Goal: Answer question/provide support: Share knowledge or assist other users

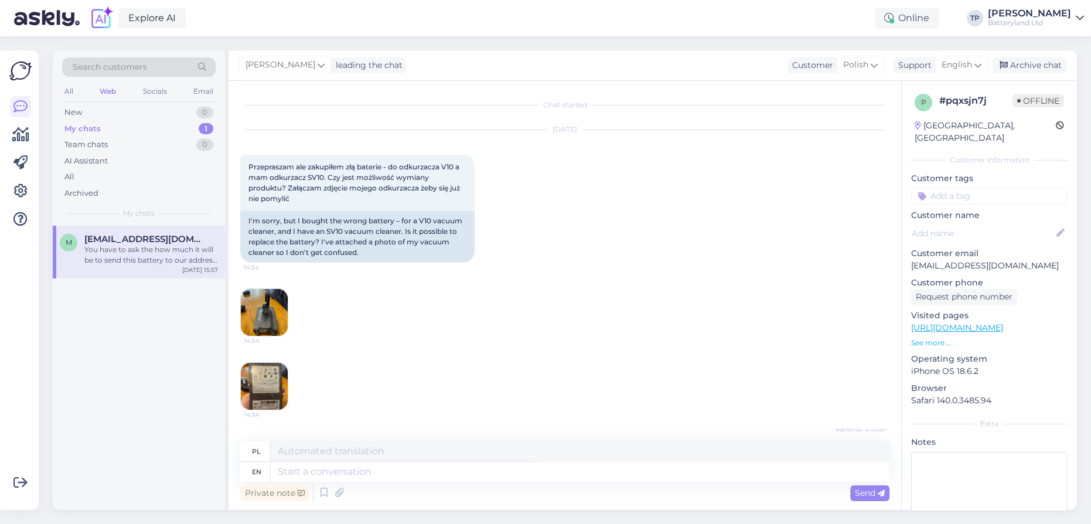
scroll to position [1657, 0]
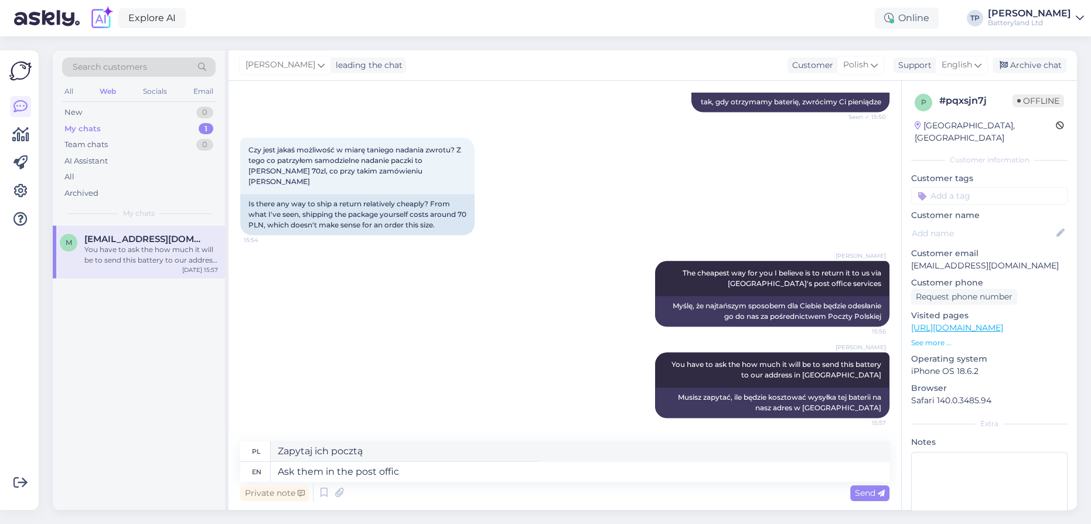
type textarea "Ask them in the post office"
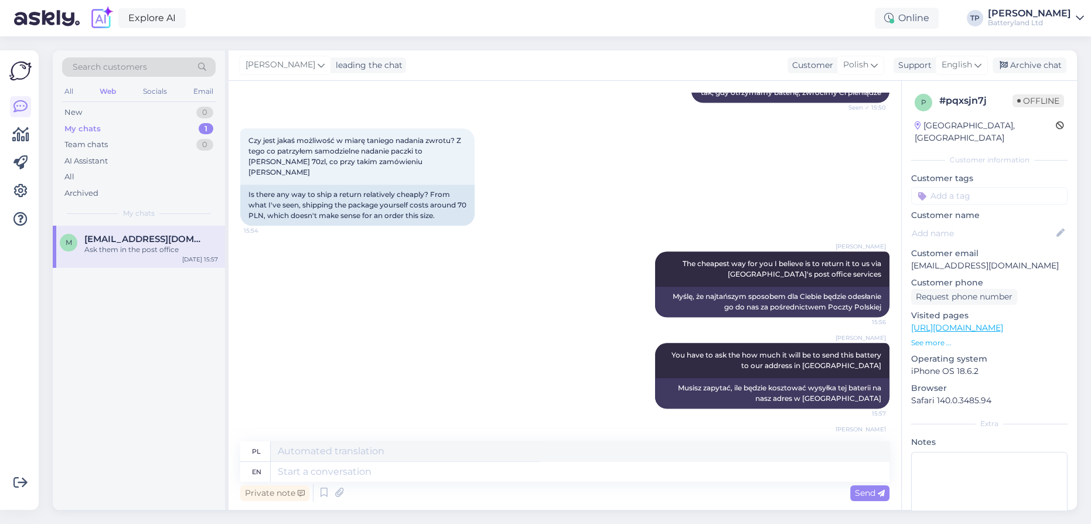
scroll to position [1728, 0]
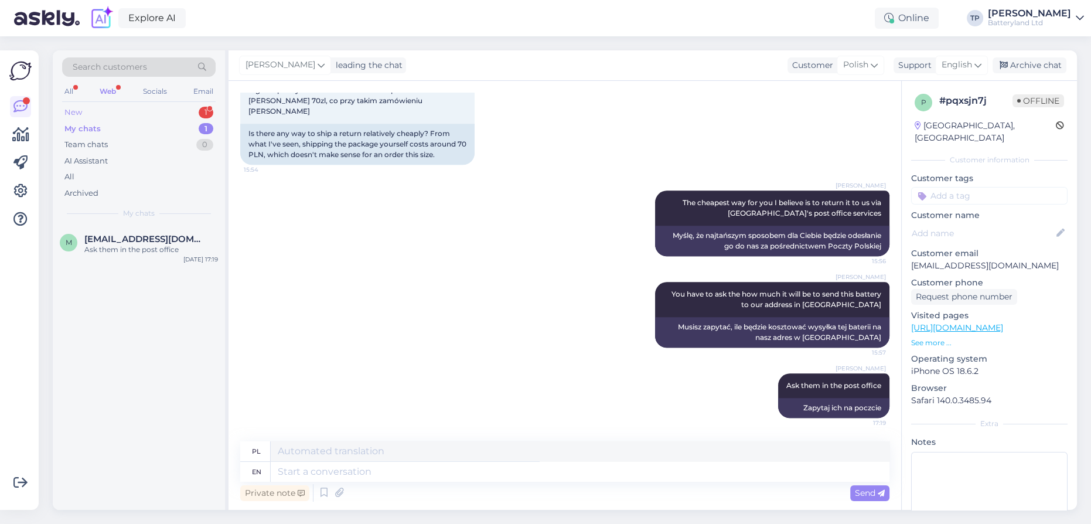
click at [195, 113] on div "New 1" at bounding box center [138, 112] width 153 height 16
drag, startPoint x: 163, startPoint y: 241, endPoint x: 168, endPoint y: 252, distance: 11.9
click at [163, 241] on span "[EMAIL_ADDRESS][DOMAIN_NAME]" at bounding box center [145, 239] width 122 height 11
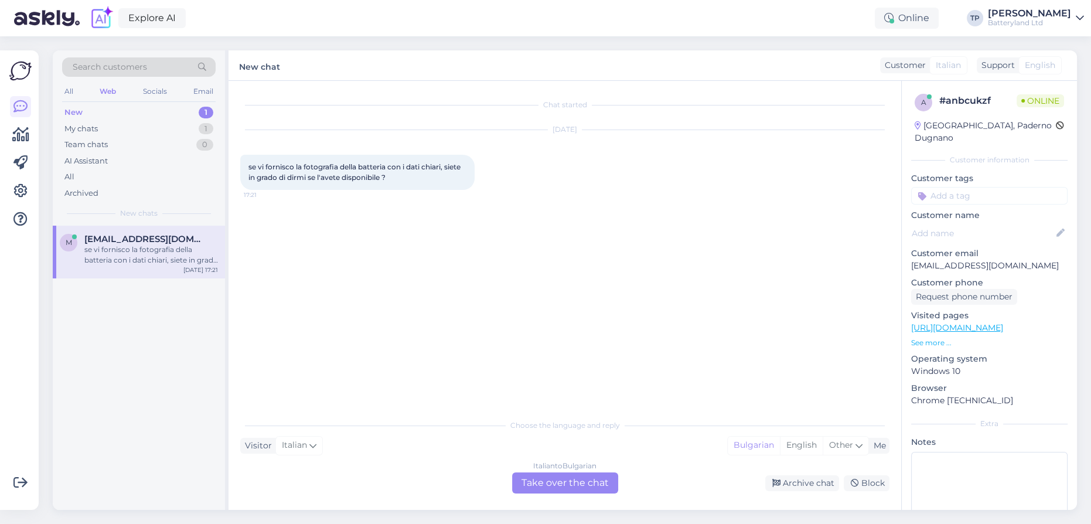
click at [536, 482] on div "Italian to Bulgarian Take over the chat" at bounding box center [565, 482] width 106 height 21
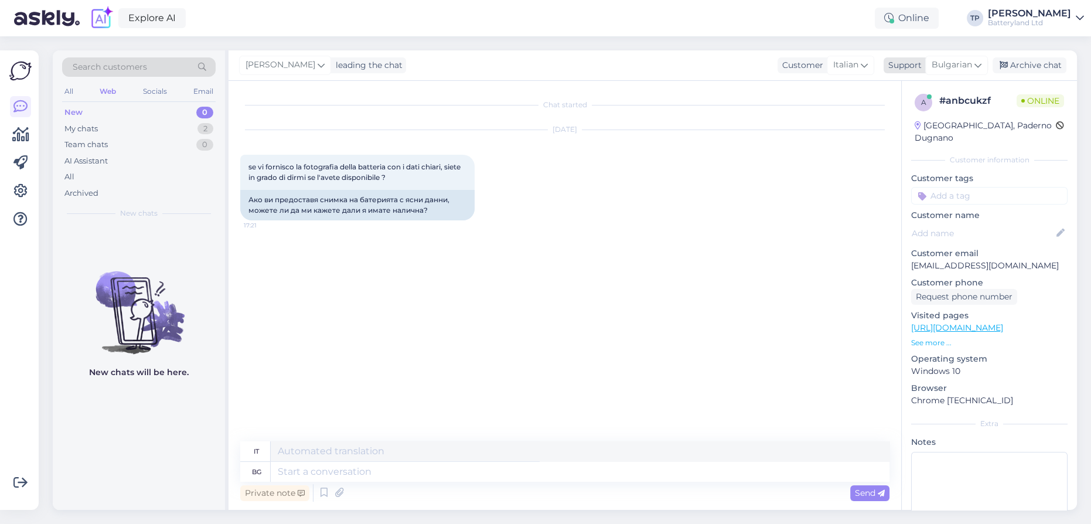
click at [970, 63] on span "Bulgarian" at bounding box center [952, 65] width 40 height 13
click at [926, 120] on link "English" at bounding box center [935, 117] width 129 height 19
click at [337, 478] on textarea at bounding box center [580, 472] width 619 height 20
type textarea "yes"
type textarea "SÌ"
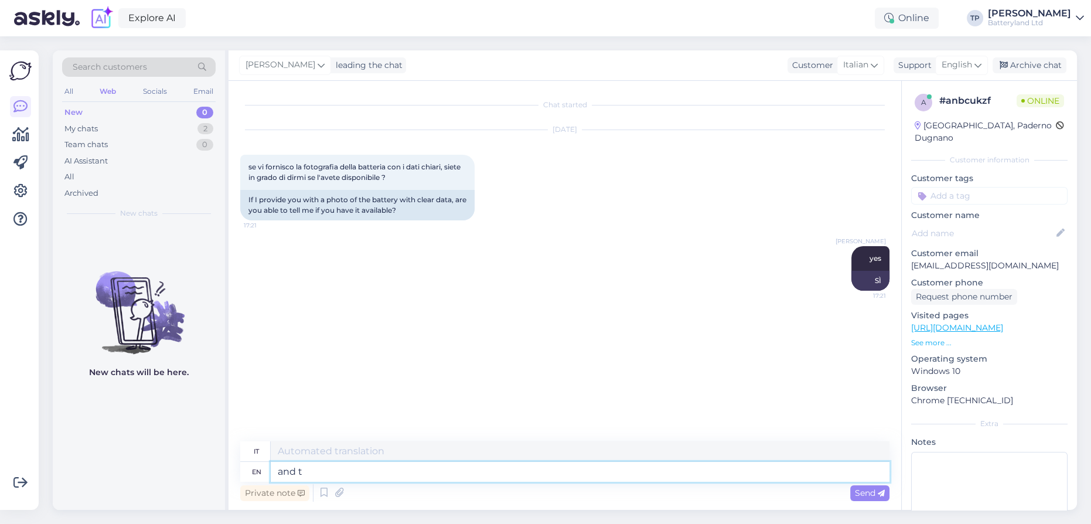
type textarea "and th"
type textarea "E"
type textarea "and the"
type textarea "e il"
type textarea "and the us"
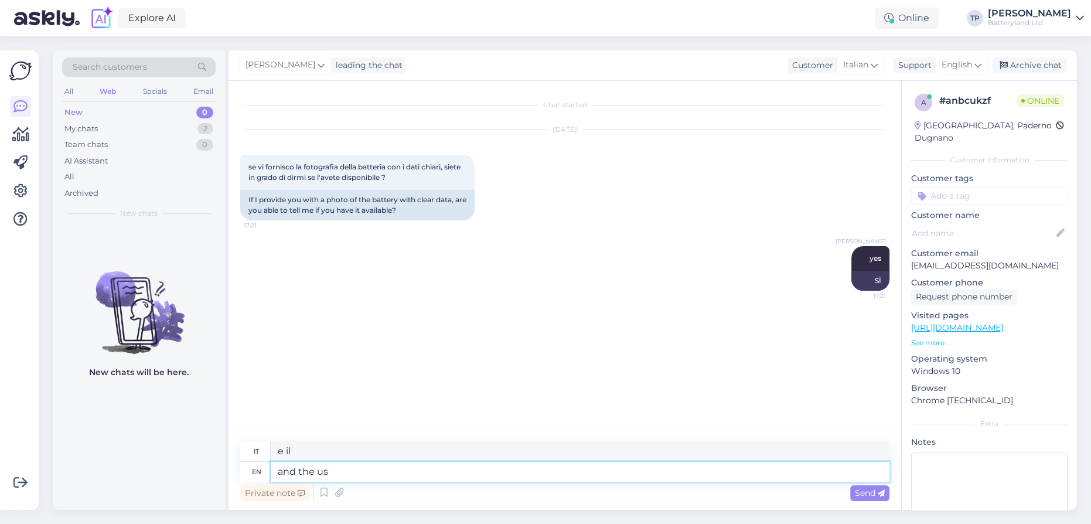
type textarea "e gli [GEOGRAPHIC_DATA]"
type textarea "and the us for"
type textarea "e noi per"
type textarea "and the us for what d"
type textarea "e noi per cosa"
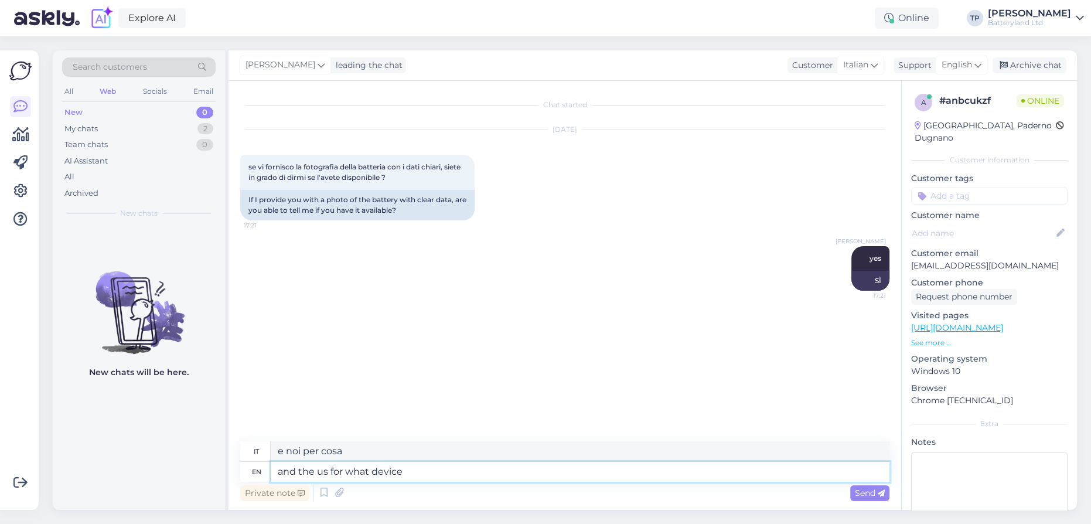
type textarea "and the us for what device"
type textarea "e noi per [PERSON_NAME] dispositivo"
type textarea "and the us for what device you need"
type textarea "e noi per [PERSON_NAME] dispositivo [PERSON_NAME]"
type textarea "and the us for what device you need a"
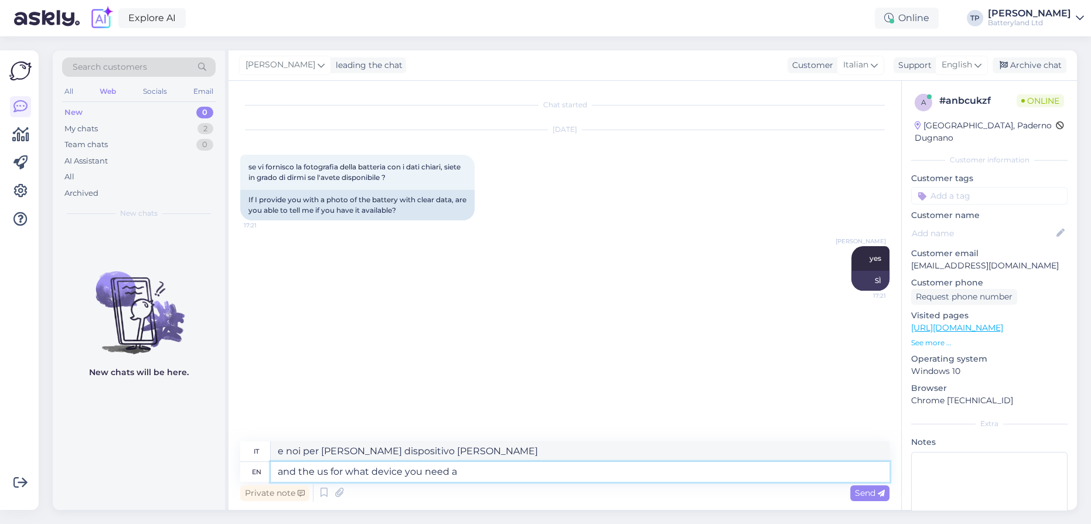
type textarea "e noi per [PERSON_NAME] dispositivo [PERSON_NAME] di un"
type textarea "and the us for what device you need a battery"
type textarea "e per [PERSON_NAME] dispositivo ti serve una batteria?"
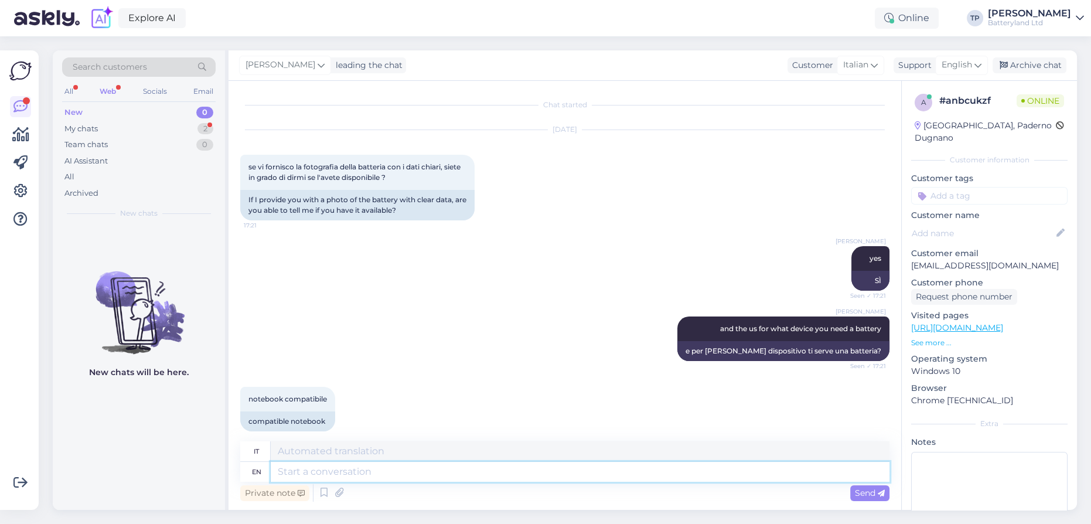
scroll to position [160, 0]
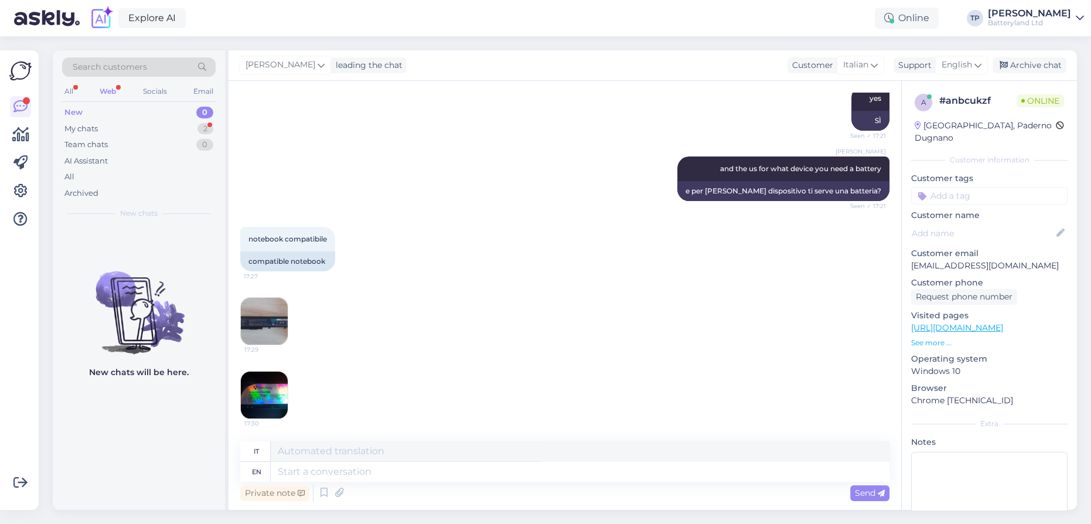
click at [260, 303] on img at bounding box center [264, 321] width 47 height 47
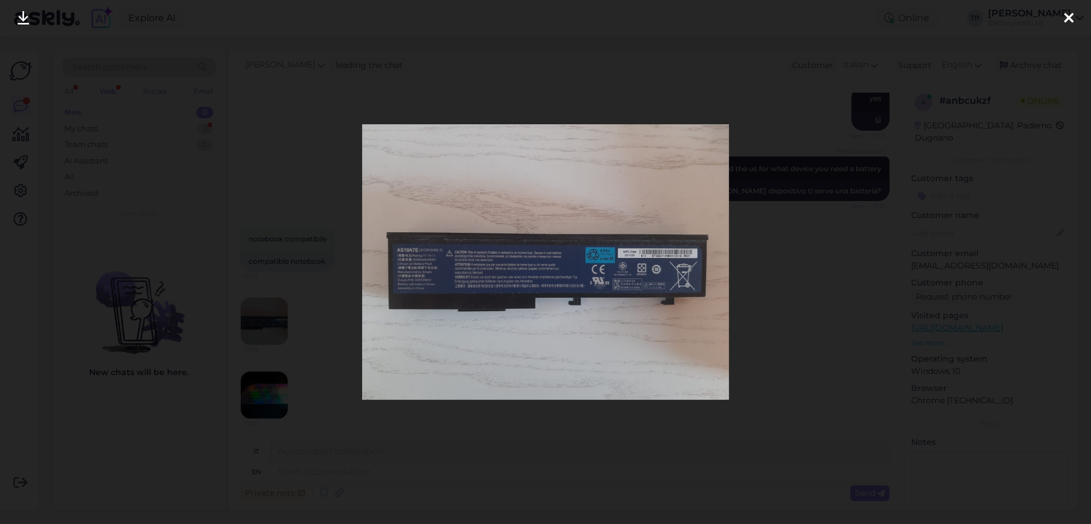
click at [1077, 16] on div at bounding box center [1068, 18] width 23 height 37
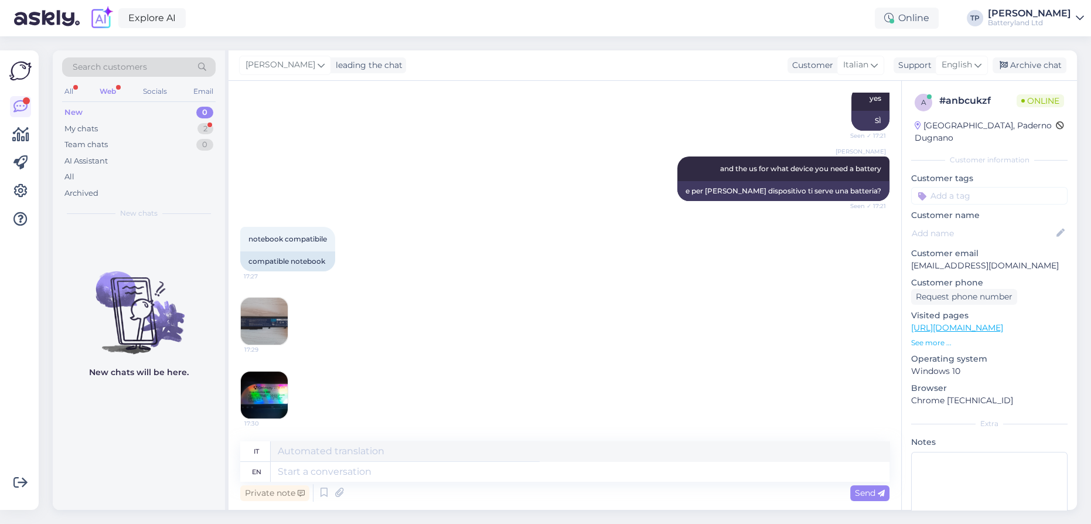
click at [278, 391] on img at bounding box center [264, 394] width 47 height 47
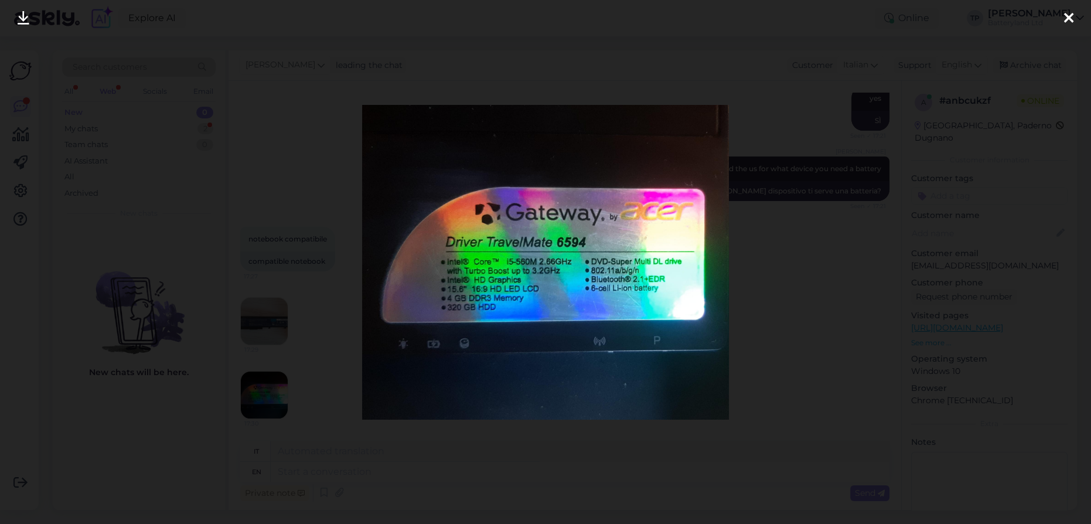
click at [1071, 20] on icon at bounding box center [1068, 18] width 9 height 15
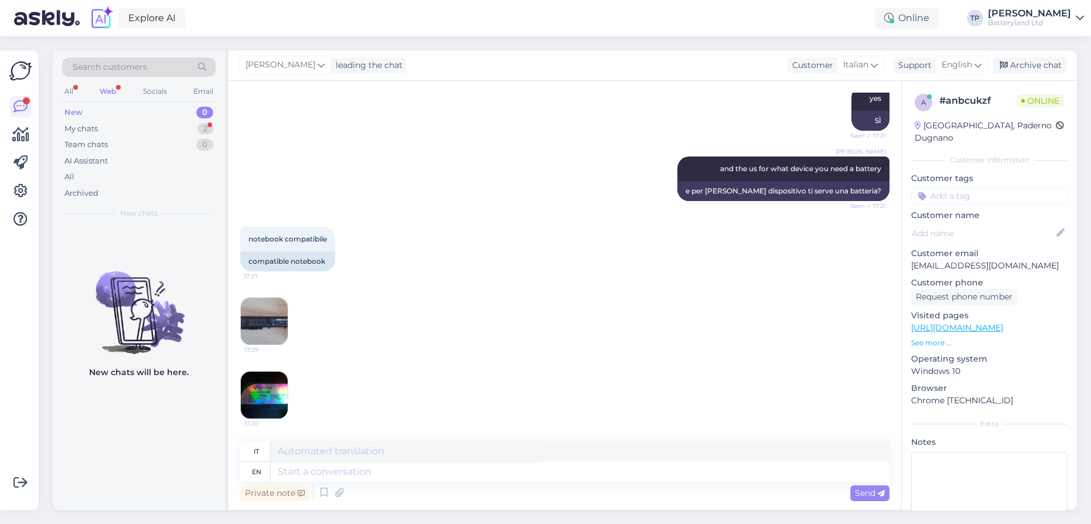
click at [279, 322] on img at bounding box center [264, 321] width 47 height 47
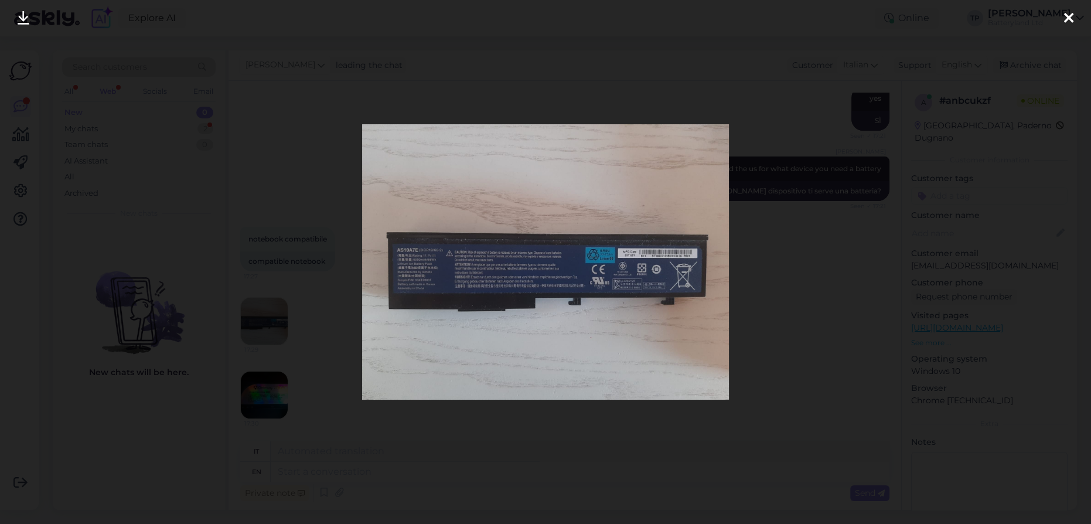
click at [1065, 21] on icon at bounding box center [1068, 18] width 9 height 15
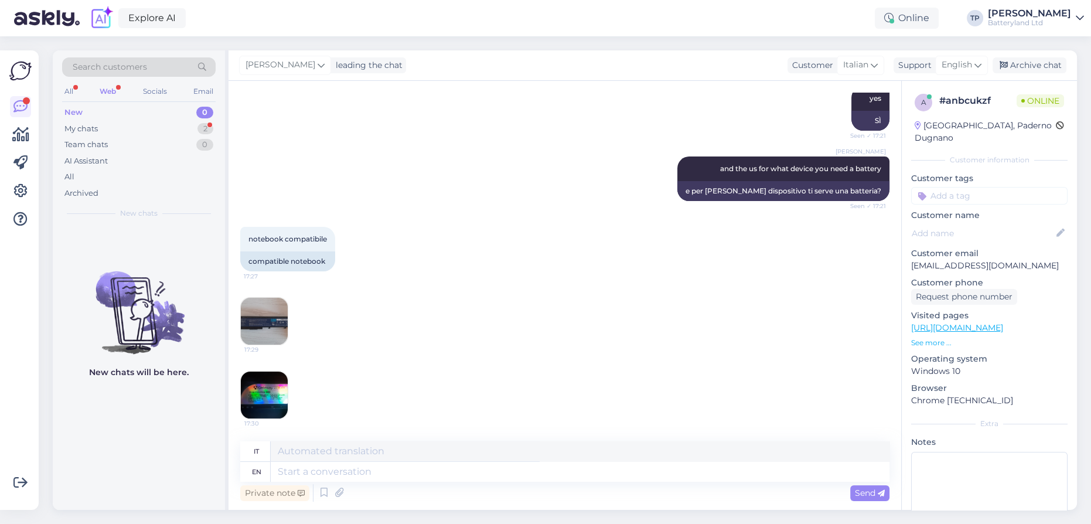
click at [267, 386] on img at bounding box center [264, 394] width 47 height 47
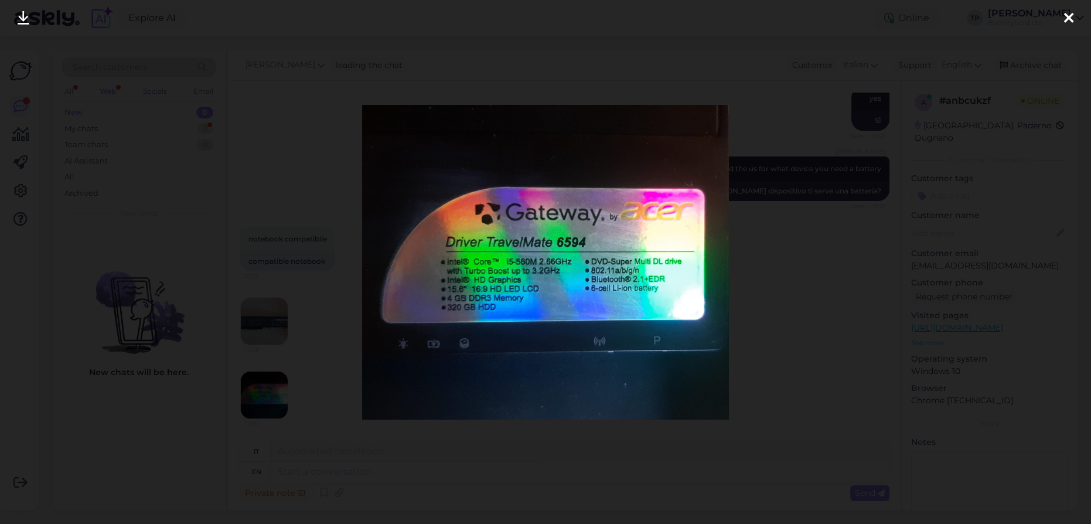
click at [1073, 19] on div at bounding box center [1068, 18] width 23 height 37
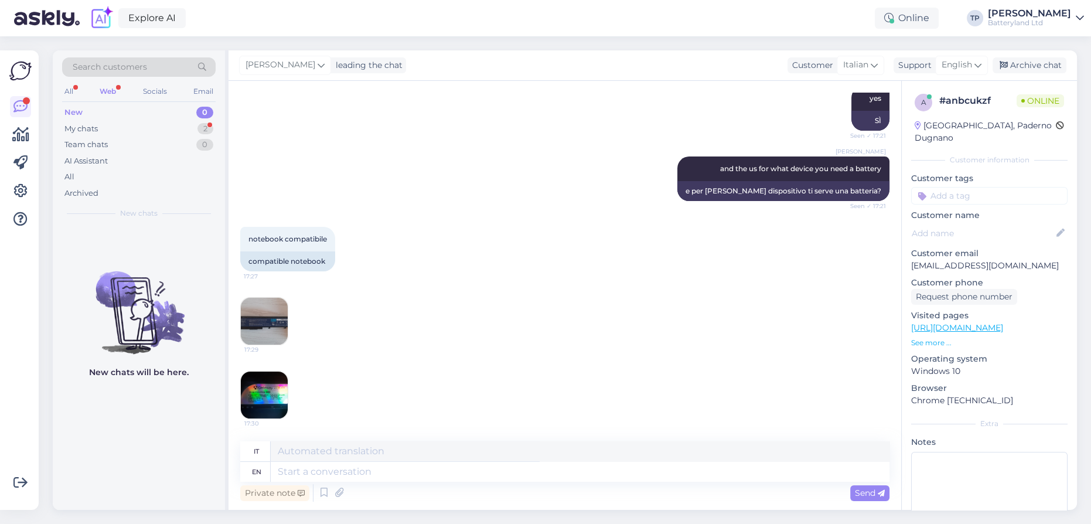
click at [273, 323] on img at bounding box center [264, 321] width 47 height 47
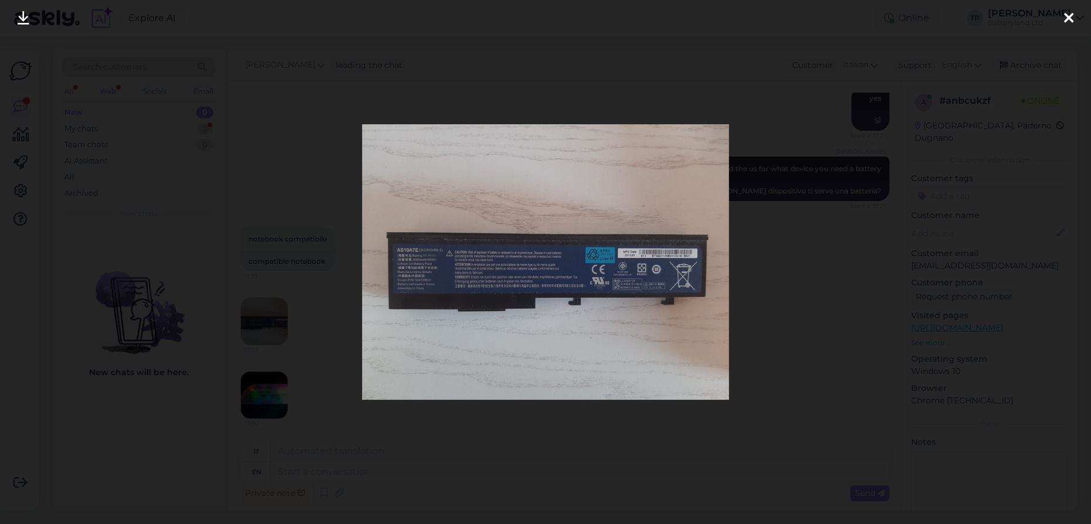
click at [501, 284] on img at bounding box center [545, 261] width 367 height 275
click at [460, 265] on img at bounding box center [545, 261] width 367 height 275
click at [1075, 15] on div at bounding box center [1068, 18] width 23 height 37
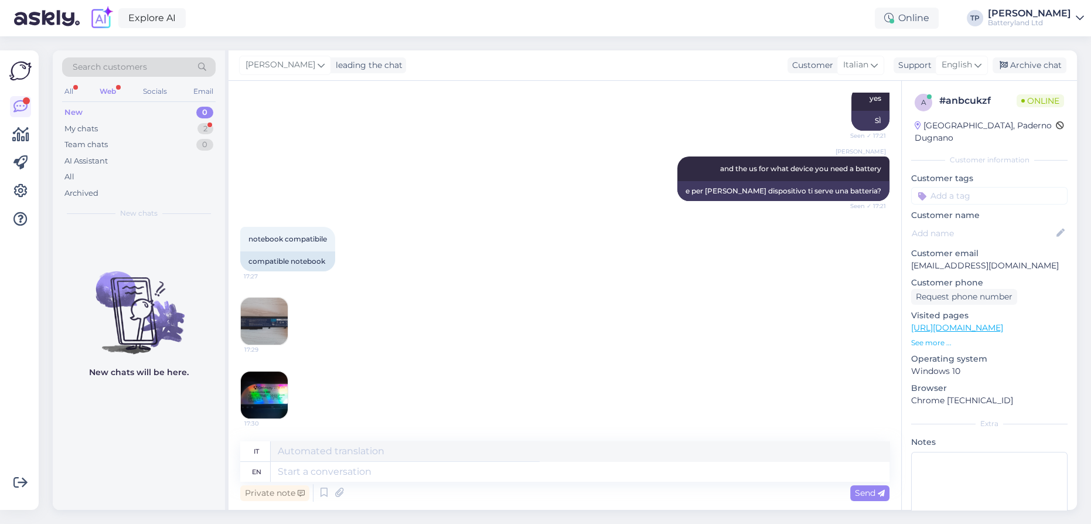
click at [272, 395] on img at bounding box center [264, 394] width 47 height 47
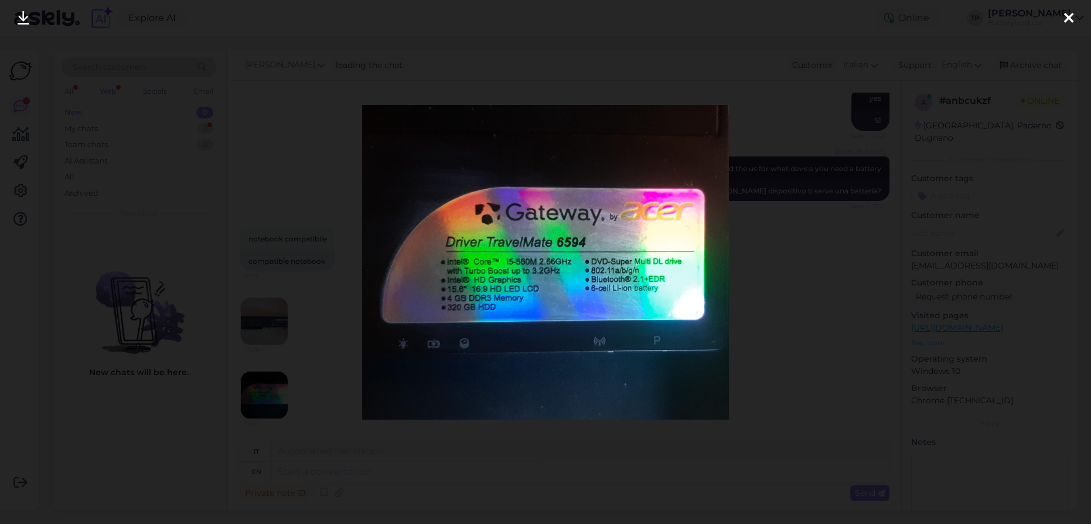
click at [1067, 18] on icon at bounding box center [1068, 18] width 9 height 15
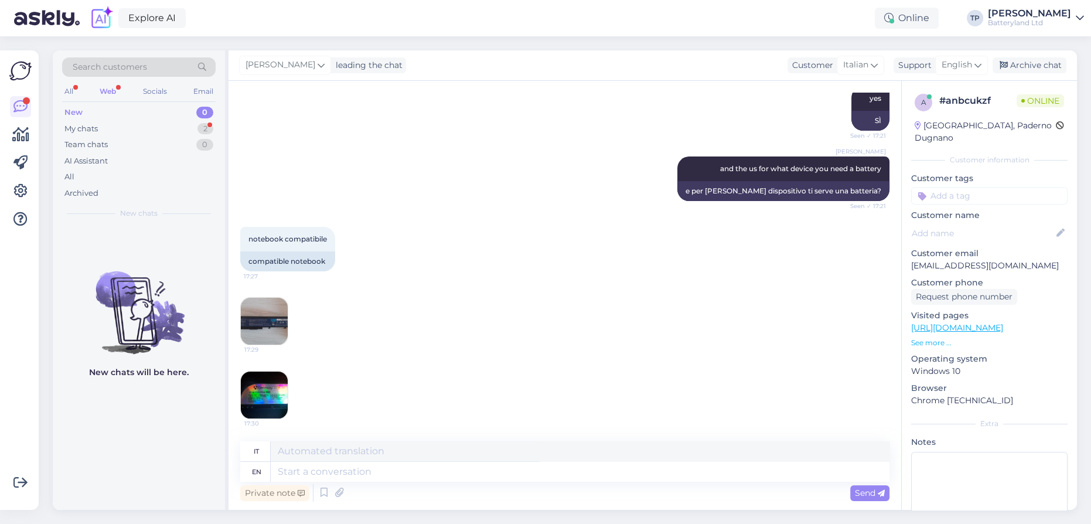
click at [266, 306] on img at bounding box center [264, 321] width 47 height 47
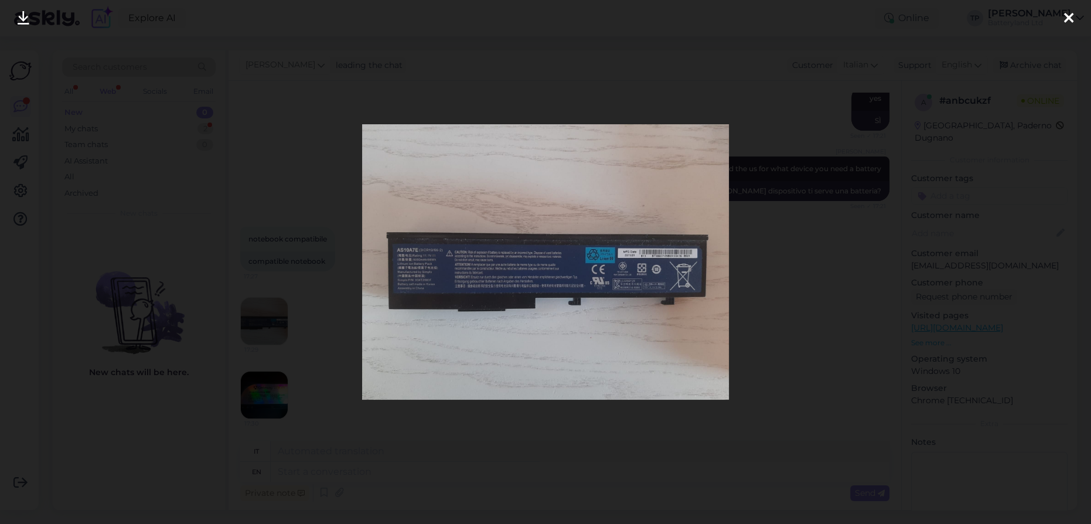
click at [1068, 17] on icon at bounding box center [1068, 18] width 9 height 15
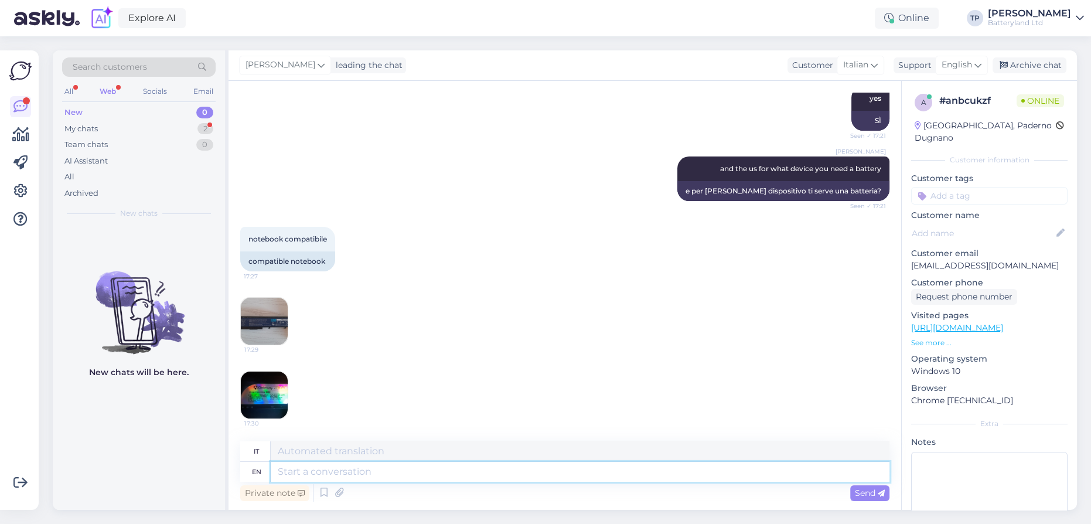
click at [353, 473] on textarea at bounding box center [580, 472] width 619 height 20
type textarea "Are"
type textarea "Sono"
type textarea "Are y"
type textarea "Sei tu?"
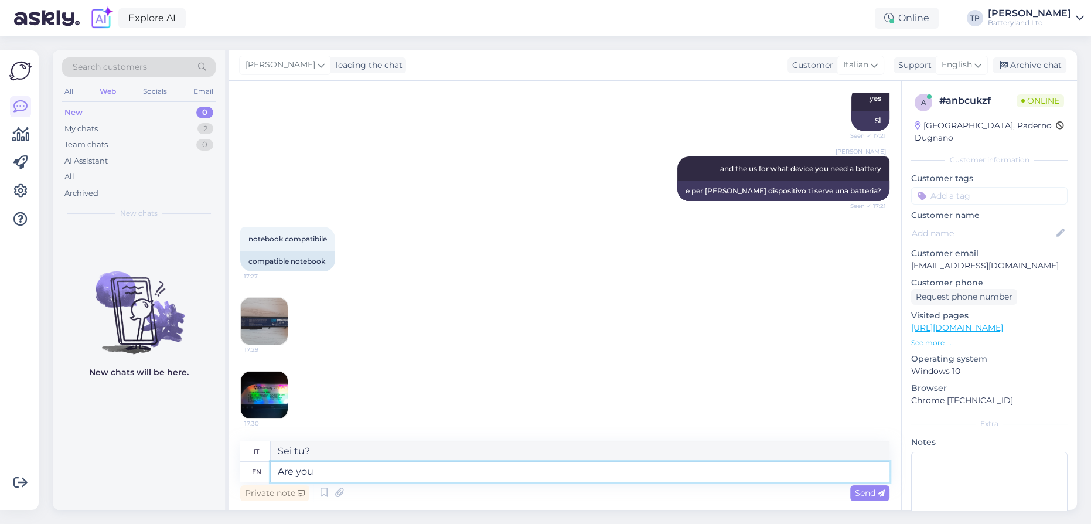
type textarea "Are you"
type textarea "Sei"
type textarea "Are you sure t"
type textarea "Sei sicuro"
type textarea "Are you sure that t"
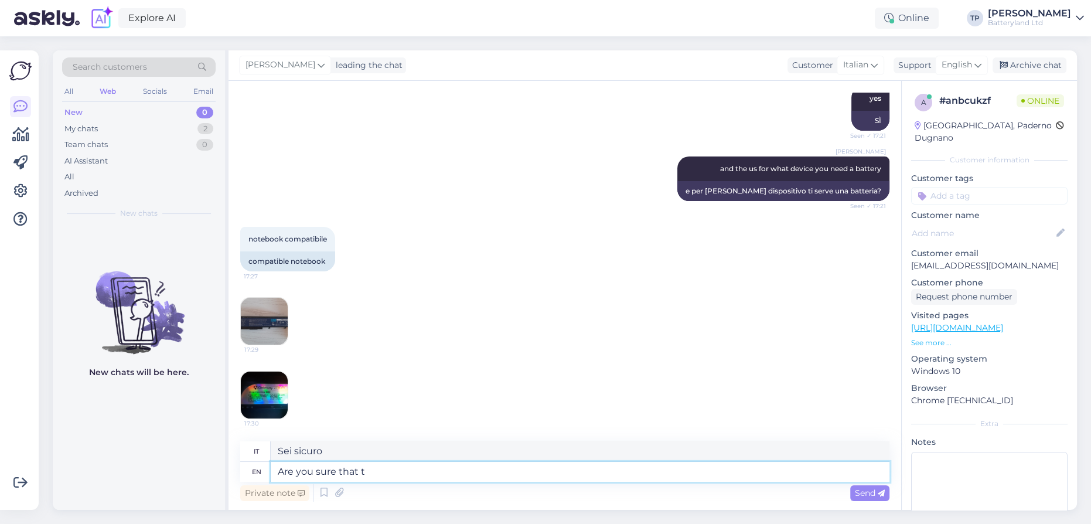
type textarea "Sei sicuro che"
type textarea "Are you sure that this"
type textarea "Sei sicuro che questo"
type textarea "Are you sure that this battery i"
type textarea "Sei sicuro che questa batteria"
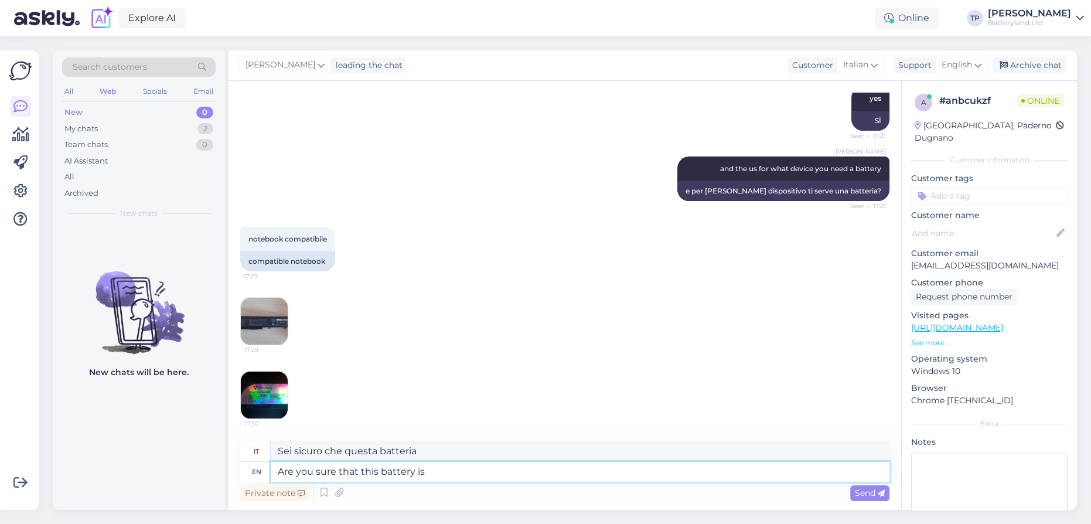
type textarea "Are you sure that this battery is"
type textarea "Sei sicuro che questa batteria sia"
type textarea "Are you sure that this battery is for th"
type textarea "Sei sicuro che questa batteria sia per"
type textarea "Are you sure that this battery is for this"
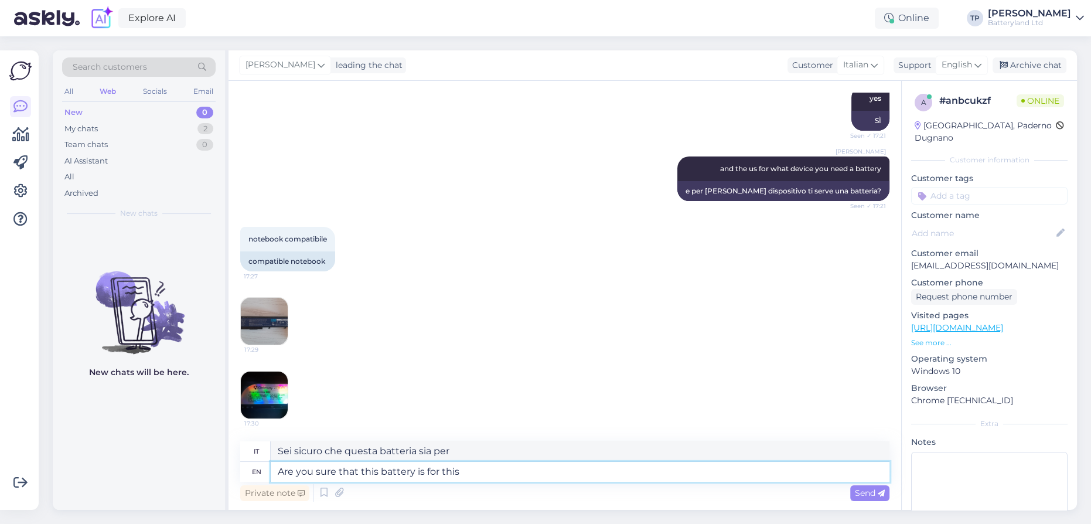
type textarea "Sei sicuro che questa batteria sia per questo?"
type textarea "Are you sure that this battery is for this lap"
type textarea "Sei sicuro che questa batteria sia per questo giro?"
type textarea "Are you sure that this battery is for this laptop?"
type textarea "Sei sicuro che questa batteria sia adatta a questo portatile?"
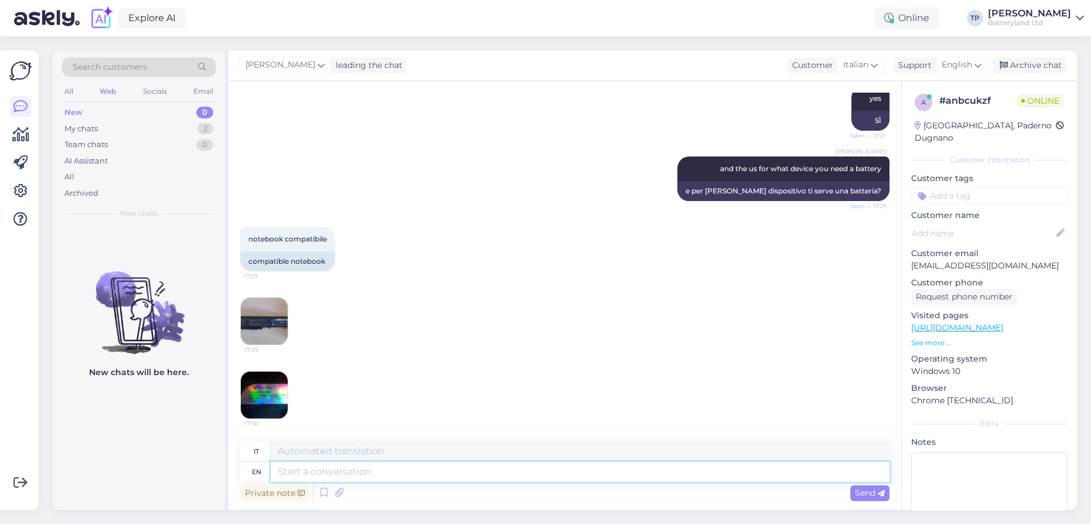
scroll to position [230, 0]
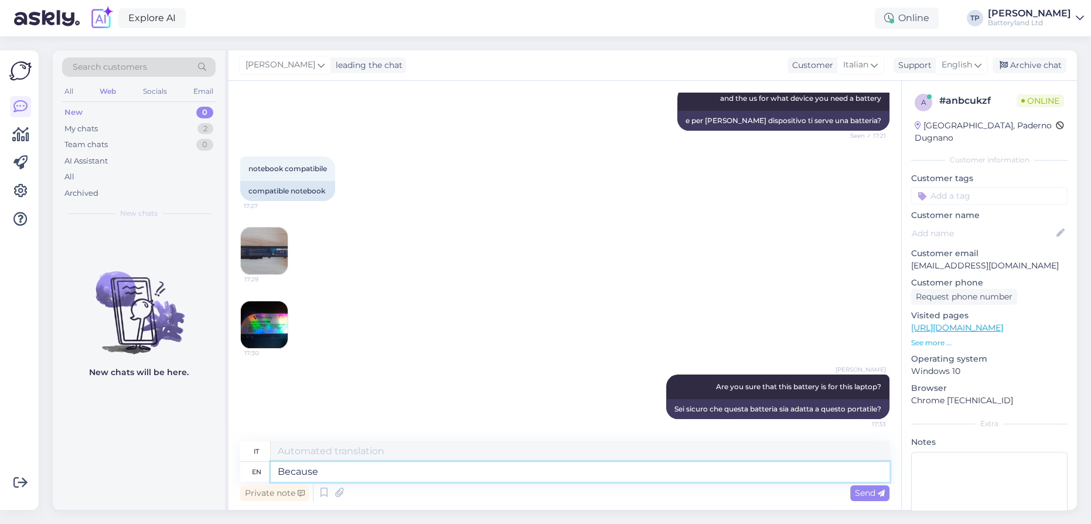
type textarea "Because"
type textarea "Perché"
type textarea "Because for \"
type textarea "Perché per \"
type textarea "Because for"
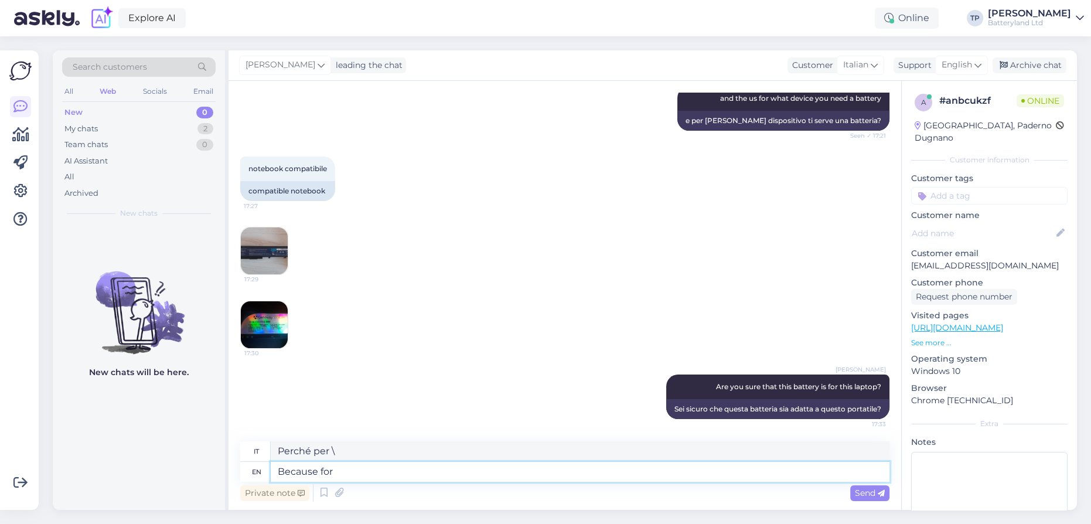
type textarea "Perché per"
type textarea "Because for Acer"
type textarea "Perché per Acer"
type textarea "Because for Acer tr"
type textarea "Perché per Acer t"
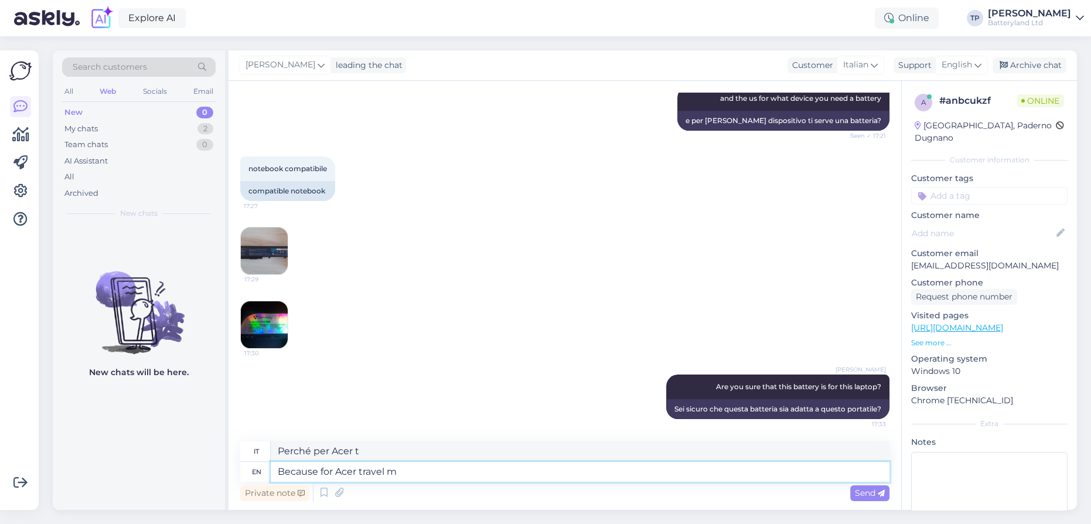
type textarea "Because for Acer travel ma"
type textarea "Perché per Acer viaggiare"
type textarea "Because for Acer travel mate"
type textarea "Perché per Acer compagno di viaggio"
type textarea "Because for Acer travel mate 6504"
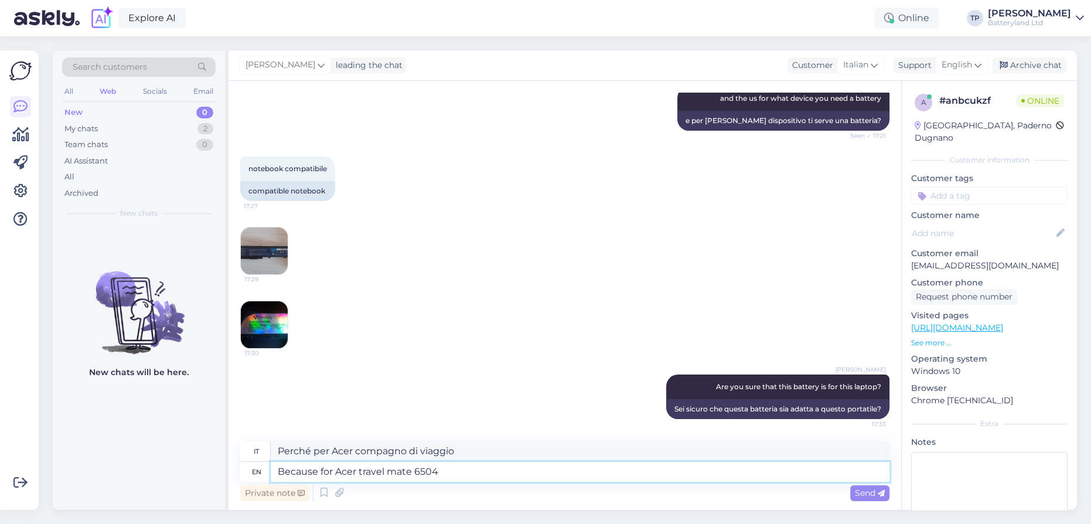
type textarea "Perché per Acer Travel Mate 6504"
type textarea "Because for Acer travel mate 6504 we"
type textarea "Perché per Acer Travel Mate 6504 noi"
type textarea "Because for Acer travel mate 6504 we off"
type textarea "Perché per Acer Travel Mate 6504 offriamo"
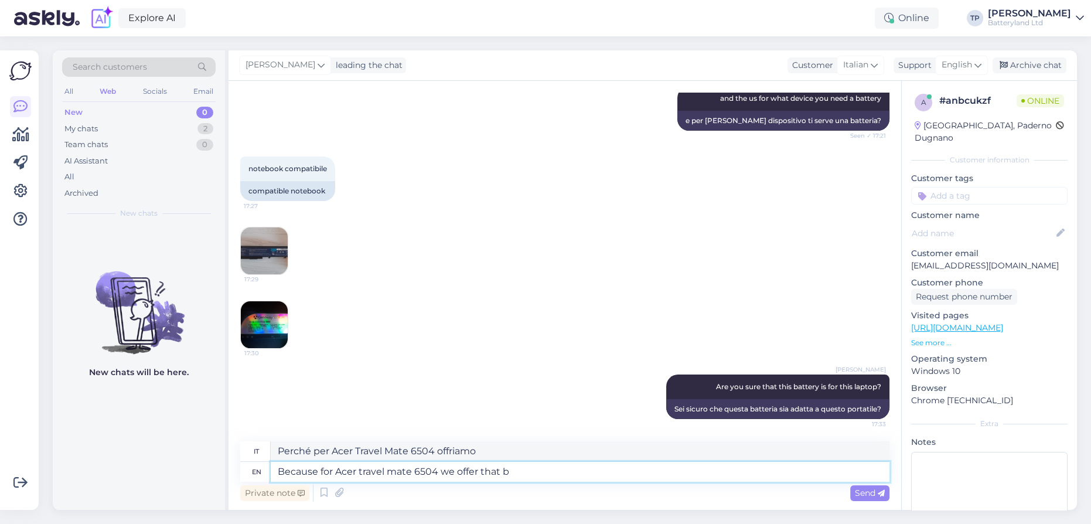
type textarea "Because for Acer travel mate 6504 we offer that ba"
type textarea "Perché per Acer Travel Mate 6504 offriamo questo"
type textarea "Because for Acer travel mate 6504 we offer that battery:"
type textarea "Perché per Acer Travel Mate 6504 offriamo quella batteria"
type textarea "Because for Acer travel mate 6504 we offer that battery:"
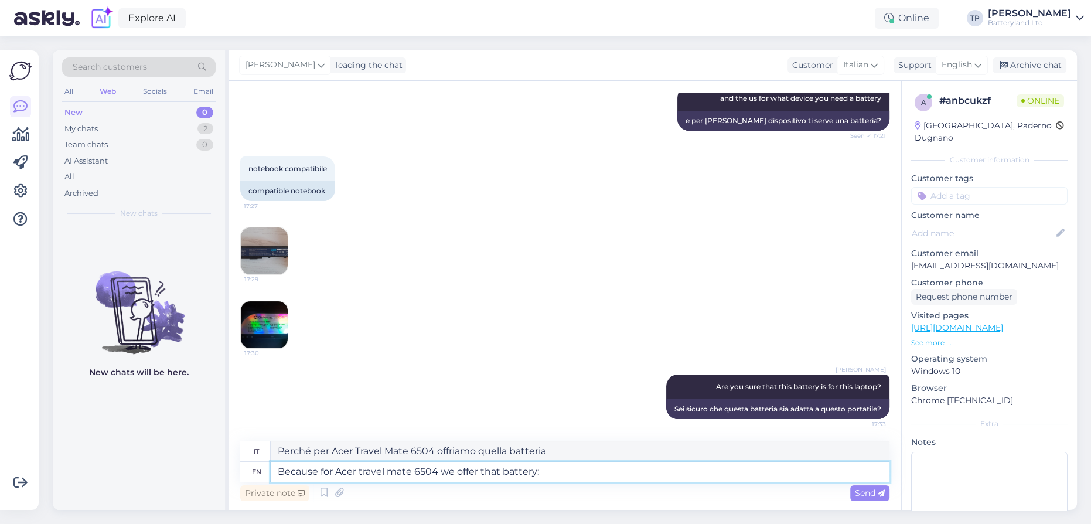
type textarea "Perché per Acer Travel Mate 6504 offriamo questa batteria:"
paste textarea "[URL][DOMAIN_NAME]"
type textarea "Because for Acer travel mate 6504 we offer that battery: [URL][DOMAIN_NAME]"
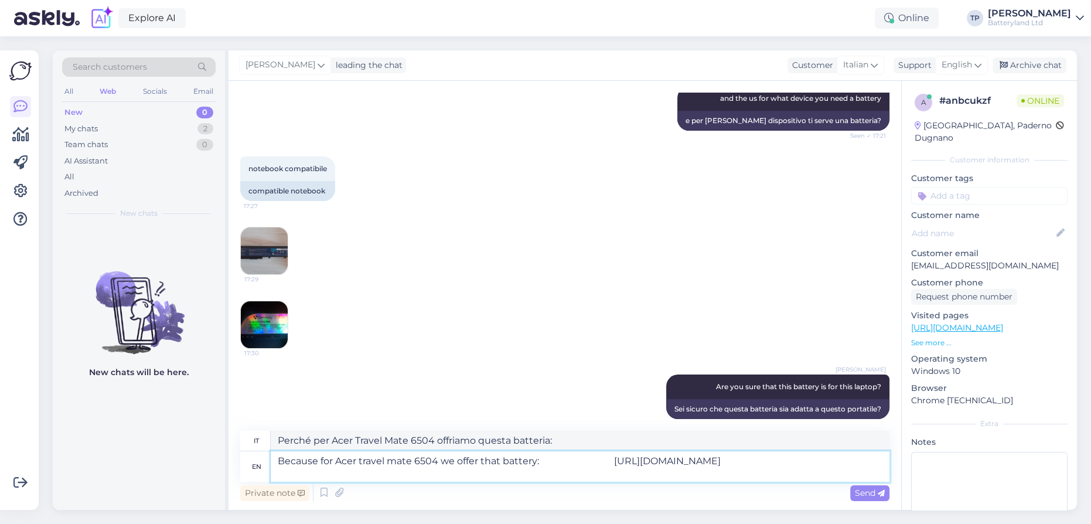
type textarea "Perché per Acer Travel Mate 6504 offriamo quella batteria: [URL][DOMAIN_NAME]"
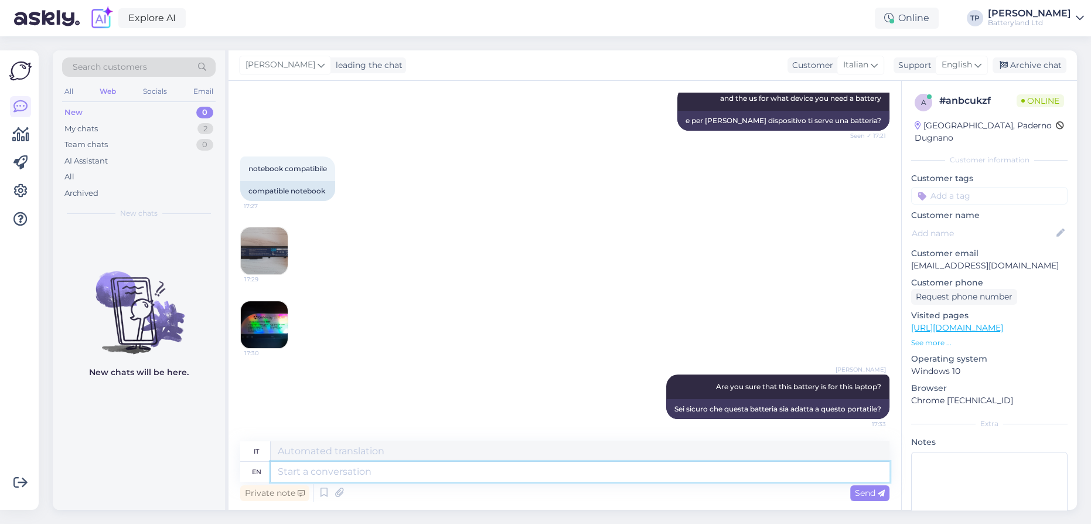
scroll to position [343, 0]
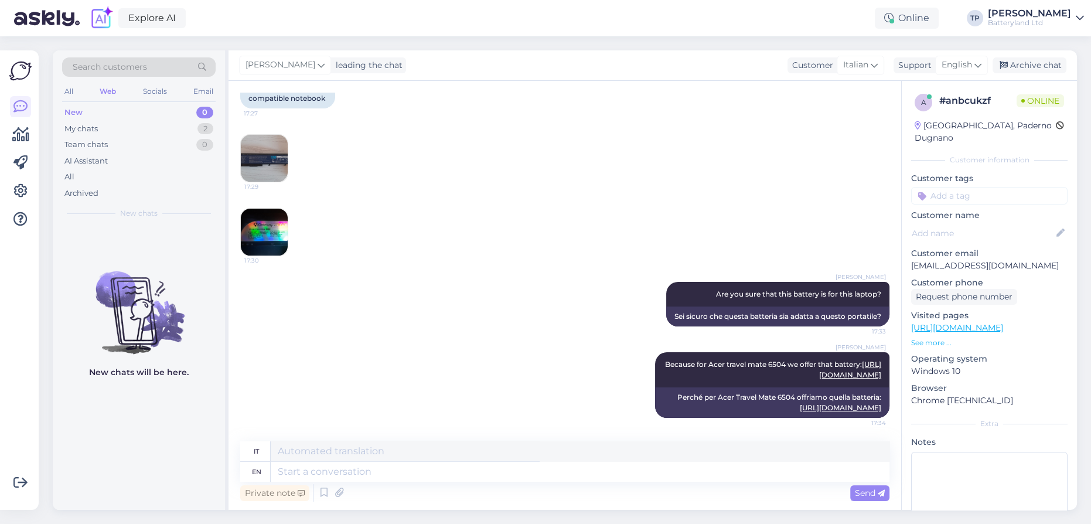
click at [259, 214] on img at bounding box center [264, 232] width 47 height 47
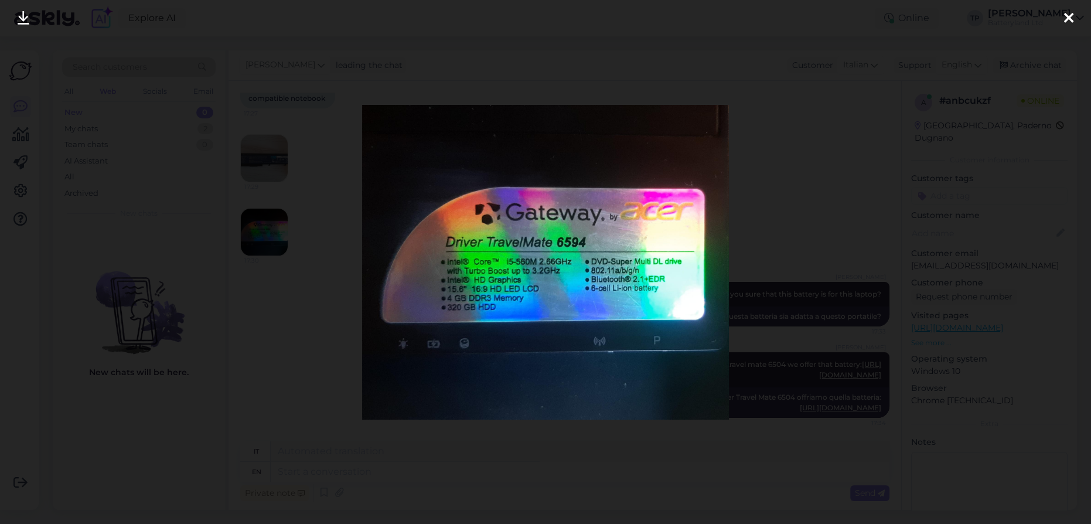
click at [1071, 15] on icon at bounding box center [1068, 18] width 9 height 15
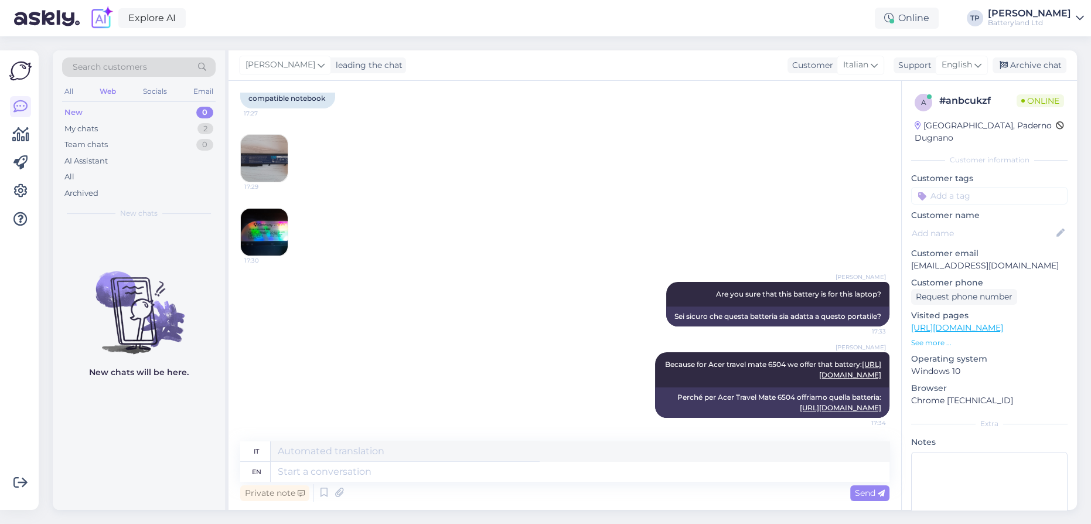
click at [253, 135] on img at bounding box center [264, 158] width 47 height 47
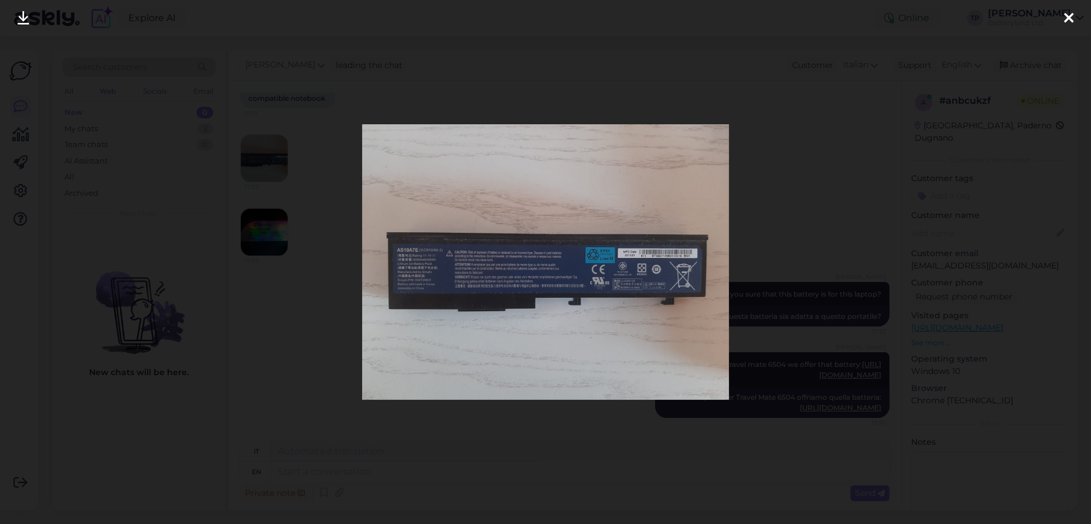
click at [1069, 18] on icon at bounding box center [1068, 18] width 9 height 15
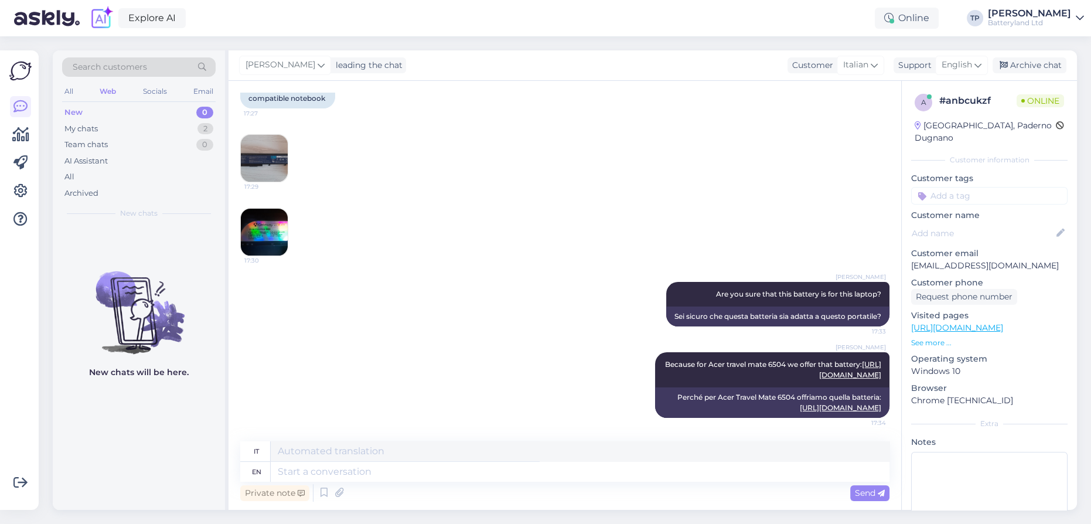
click at [265, 210] on img at bounding box center [264, 232] width 47 height 47
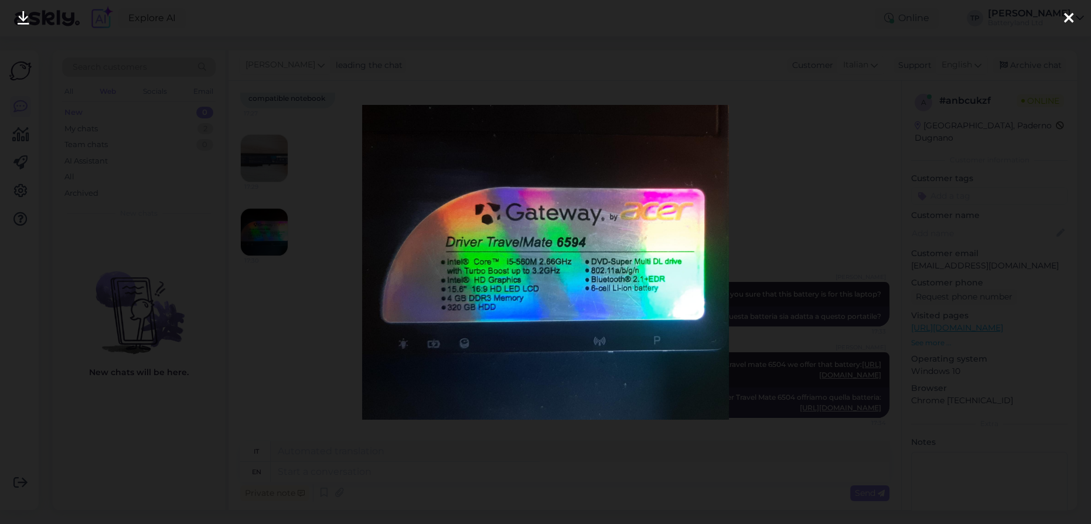
click at [1069, 15] on icon at bounding box center [1068, 18] width 9 height 15
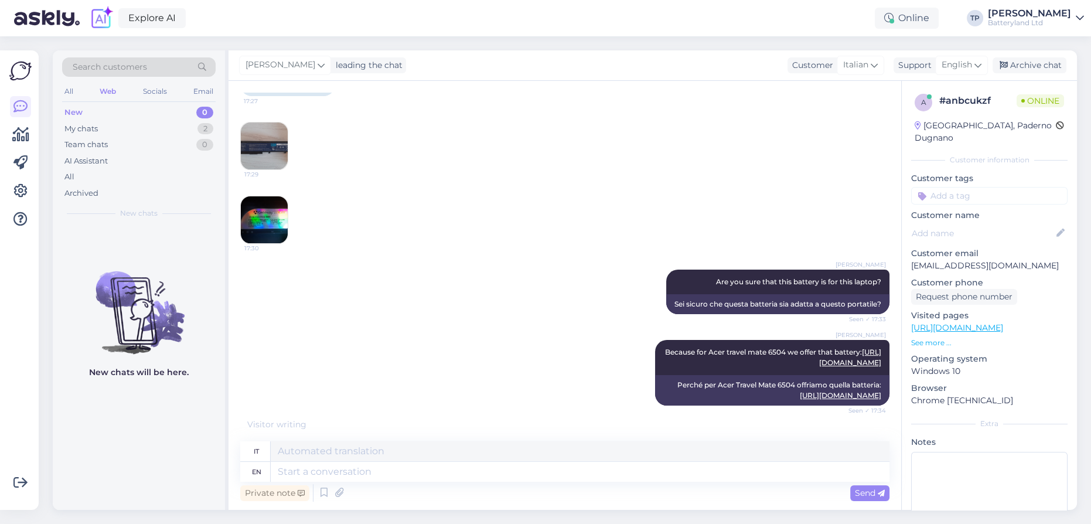
scroll to position [355, 0]
click at [265, 146] on img at bounding box center [264, 145] width 47 height 47
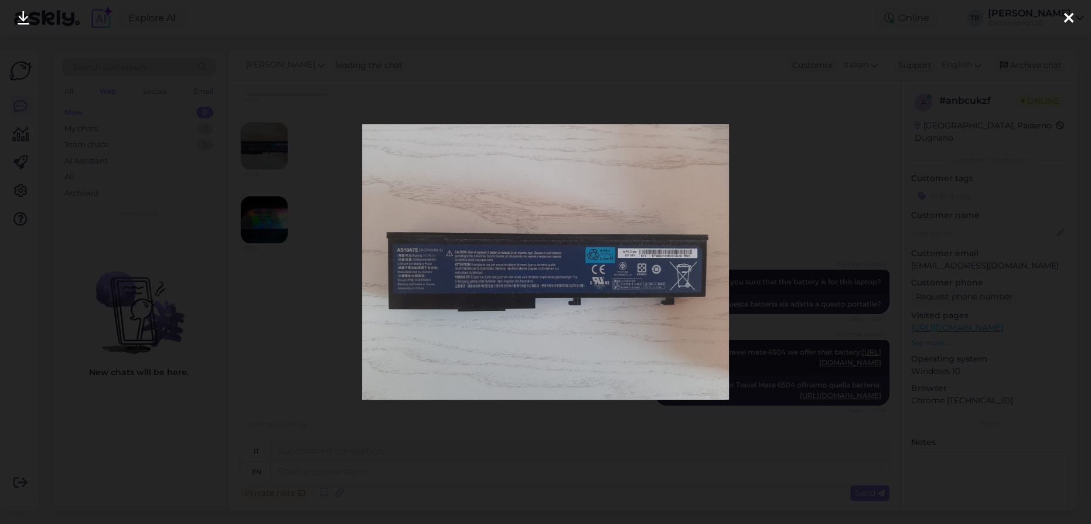
scroll to position [343, 0]
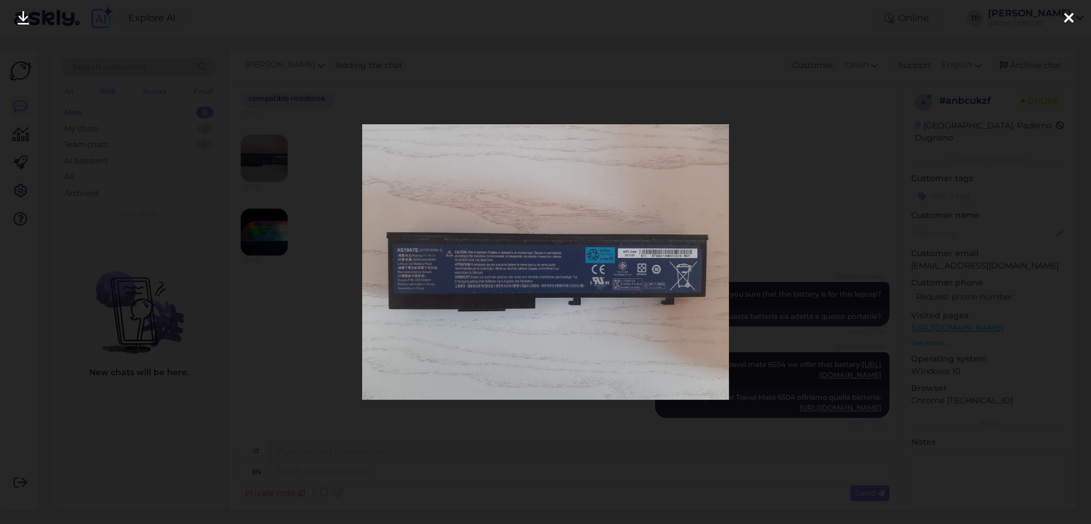
click at [1078, 16] on div at bounding box center [1068, 18] width 23 height 37
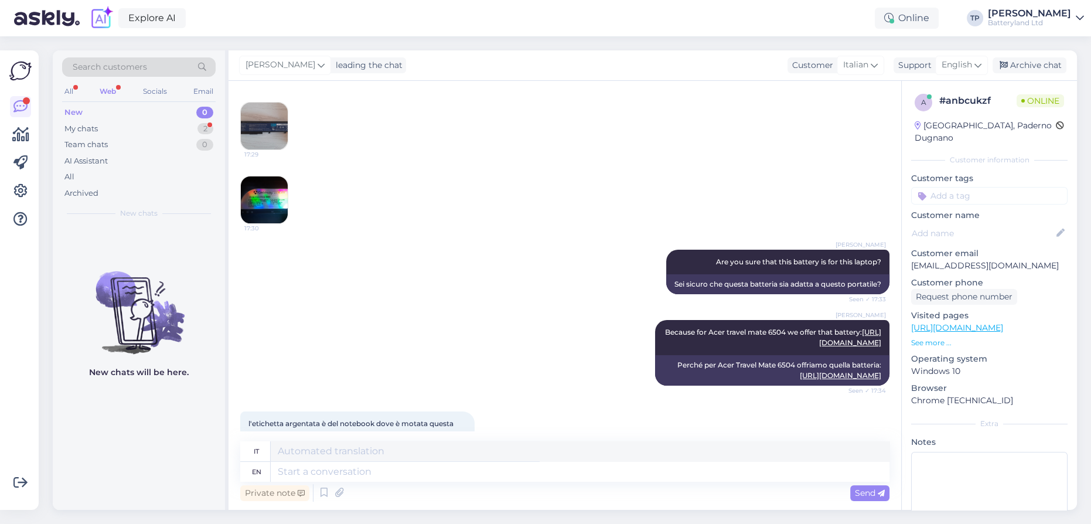
scroll to position [497, 0]
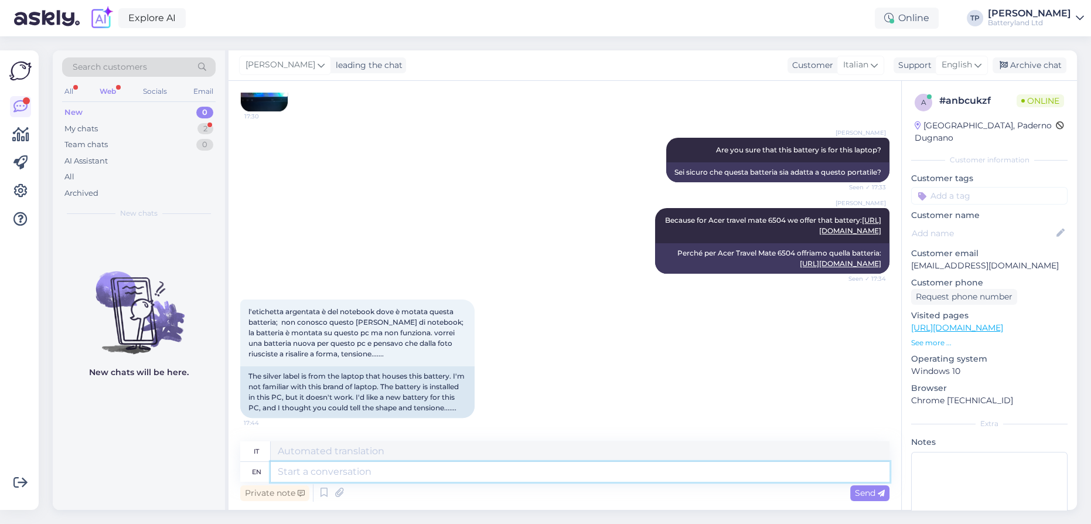
click at [339, 471] on textarea at bounding box center [580, 472] width 619 height 20
type textarea "That"
type textarea "Questo"
type textarea "That w"
type textarea "Quello"
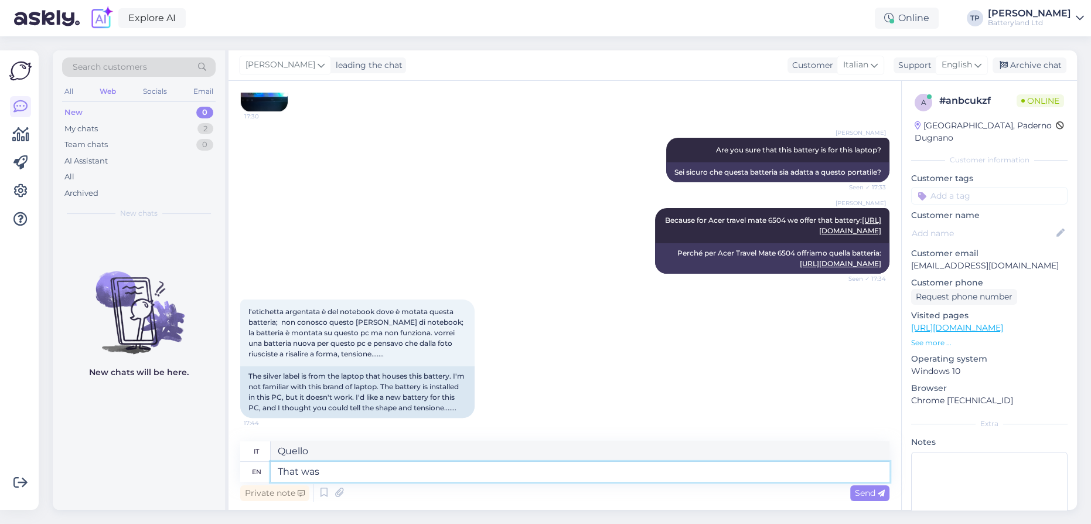
type textarea "That was"
type textarea "Quello era"
type textarea "That wha"
type textarea "Che w"
type textarea "That what"
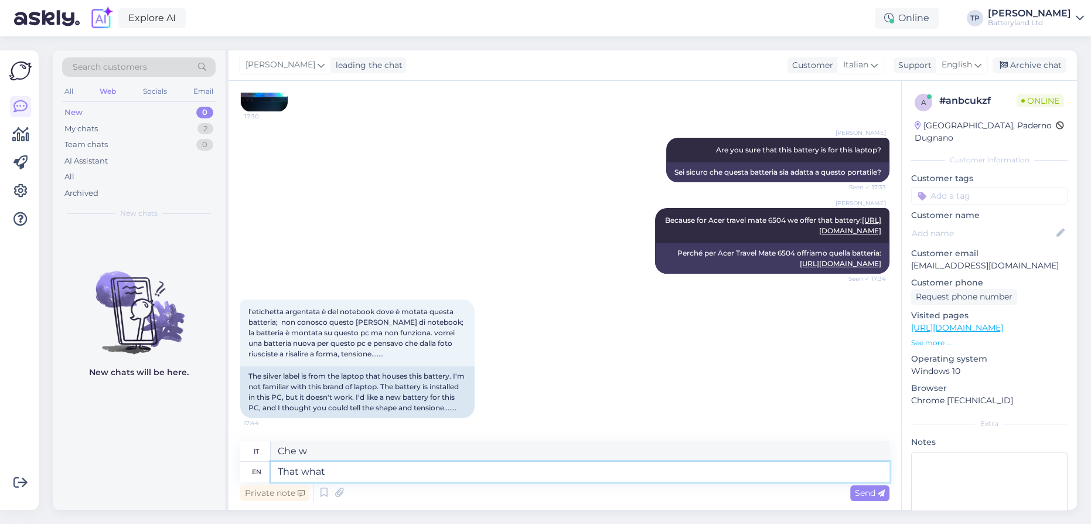
type textarea "Che cosa?"
type textarea "That what I a"
type textarea "Questo è ciò che io"
type textarea "That what I am"
type textarea "Questo sono io"
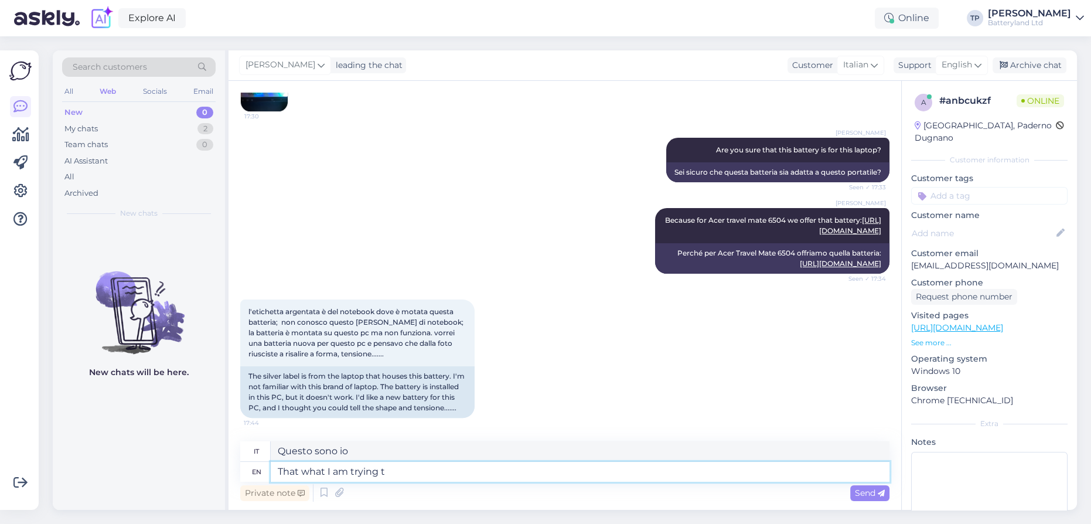
type textarea "That what I am trying to"
type textarea "Questo è ciò che sto cercando"
type textarea "That what I am trying to"
type textarea "Questo è ciò che sto cercando di fare"
type textarea "That what I am trying to tell,"
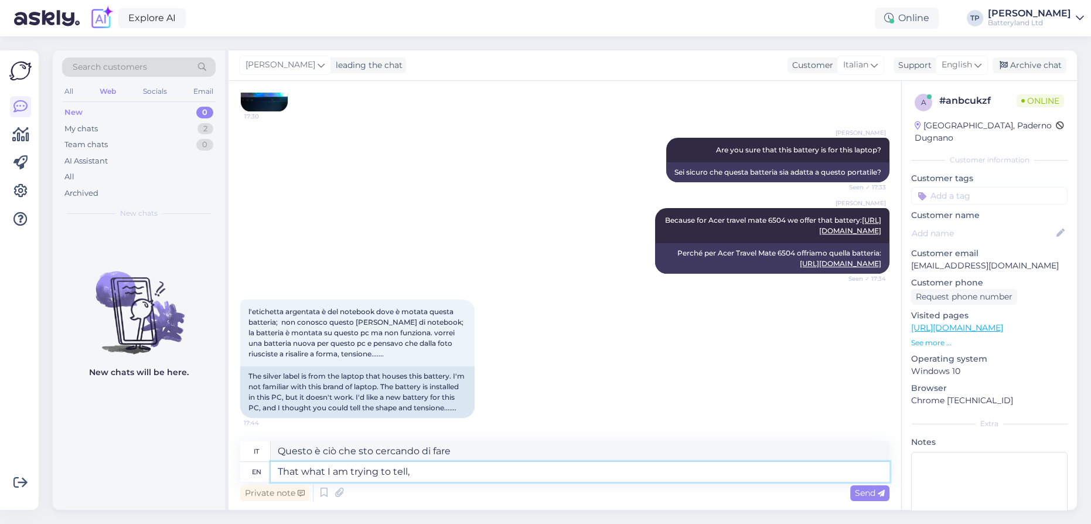
type textarea "Questo è ciò che sto cercando di dire"
type textarea "That what I am trying to tell, y"
type textarea "Questo è ciò che sto cercando di dire,"
type textarea "That what I am trying to tell, you."
type textarea "Questo è ciò che sto cercando di dirti."
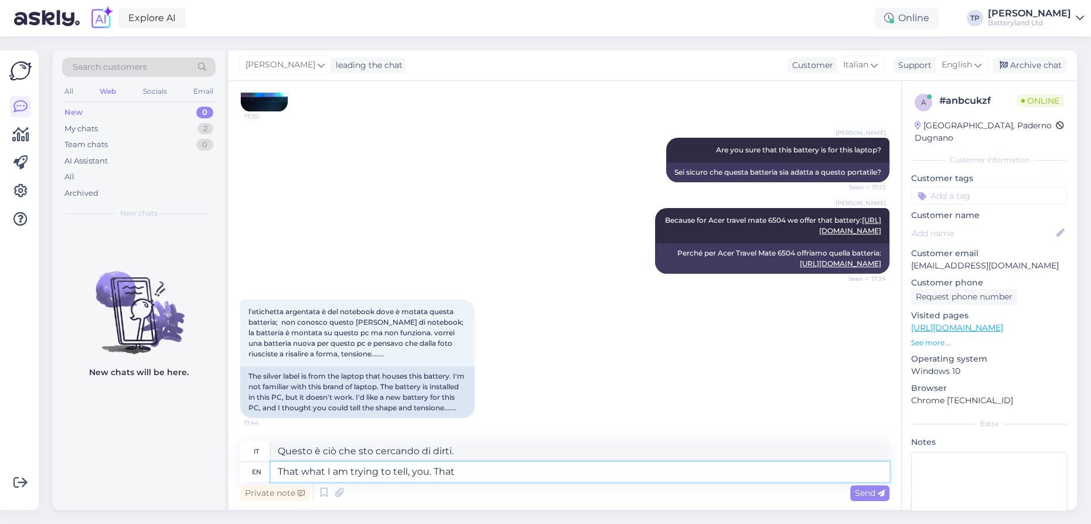
type textarea "That what I am trying to tell, you. That"
type textarea "Questo è ciò che sto cercando di dirti. Questo"
type textarea "That what I am trying to tell, you. That can't be"
type textarea "Questo è ciò che sto cercando di dirti. Non può essere"
type textarea "That what I am trying to tell, you. That can't be for t"
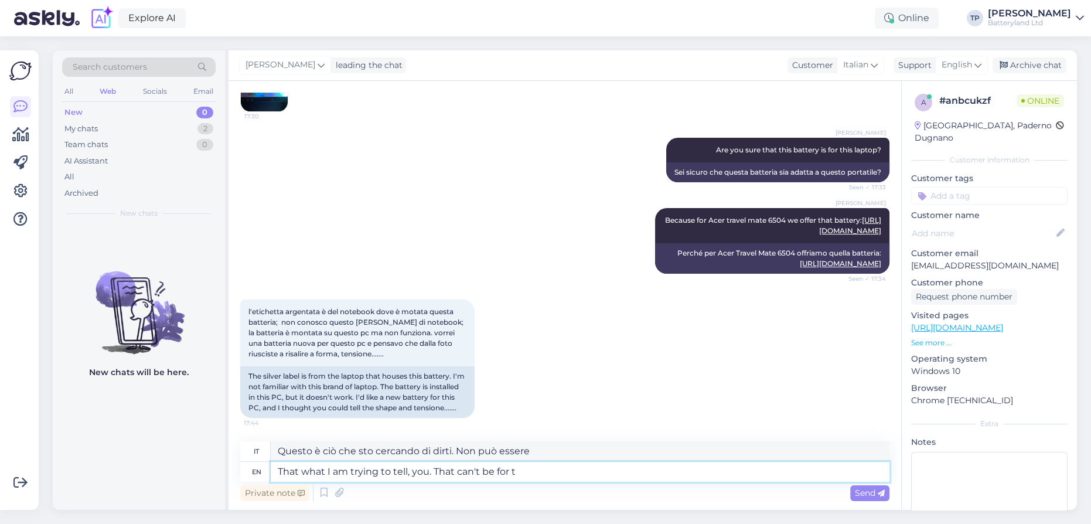
type textarea "Questo è ciò che sto cercando di dirti. Non può essere per"
type textarea "That what I am trying to tell, you. That can't be for this"
type textarea "Questo è ciò che sto cercando di dirti. Non può essere per questo."
type textarea "That what I am trying to tell, you. That can't be for this model la"
type textarea "Questo è ciò che sto cercando di dirti. Non può essere per questo modello."
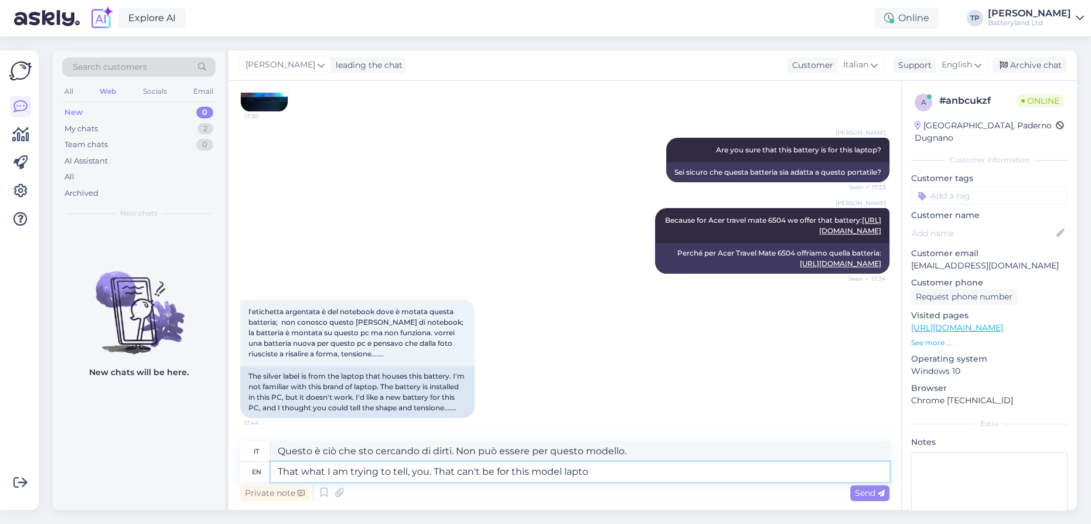
type textarea "That what I am trying to tell, you. That can't be for this model laptop"
type textarea "Questo è quello che sto cercando di dirti. Non può essere per questo modello di…"
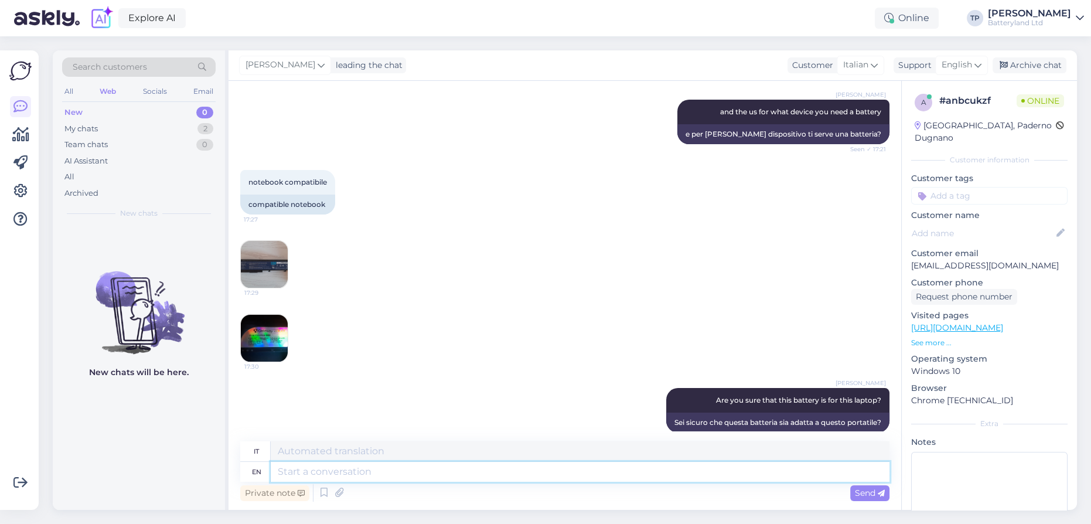
scroll to position [269, 0]
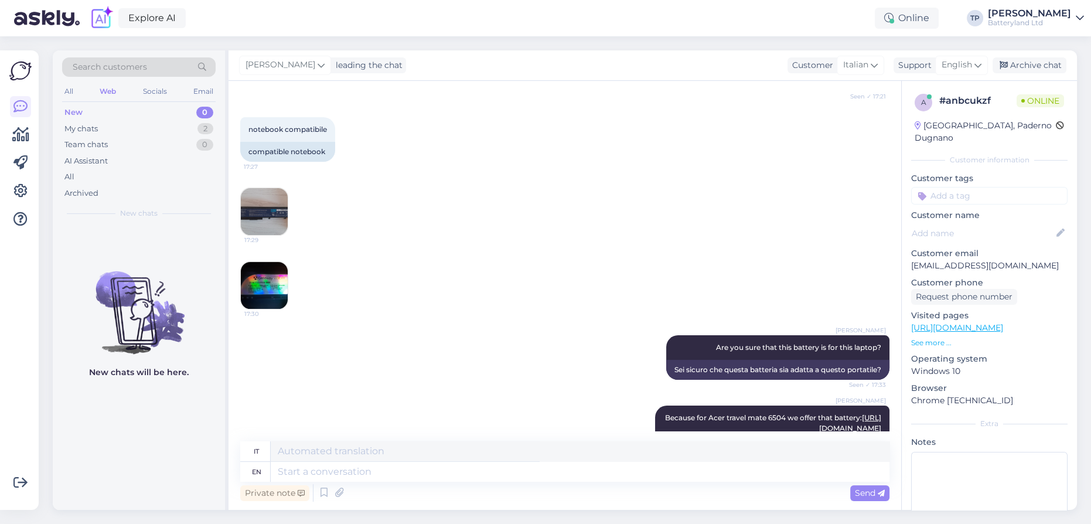
click at [253, 209] on img at bounding box center [264, 211] width 47 height 47
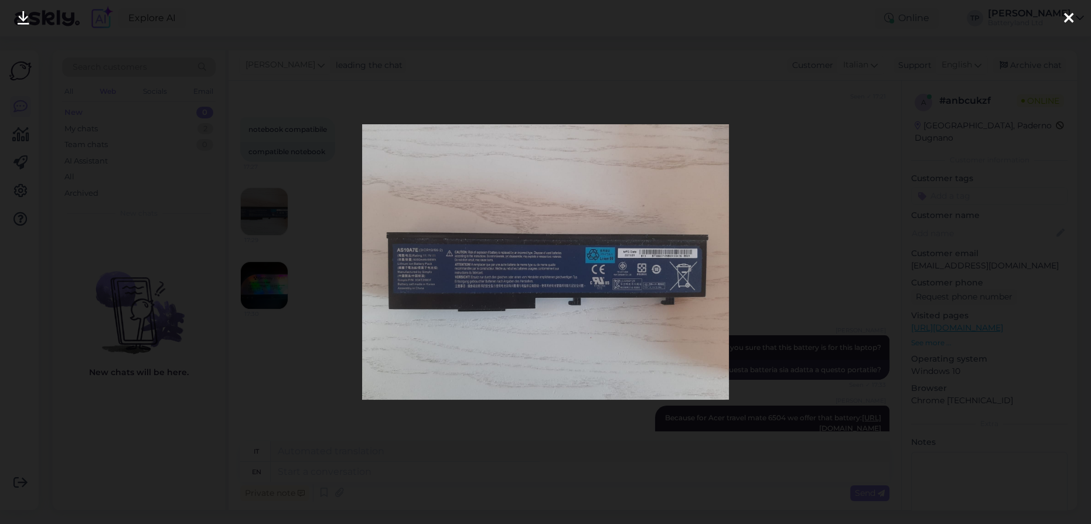
click at [445, 253] on img at bounding box center [545, 261] width 367 height 275
drag, startPoint x: 1064, startPoint y: 20, endPoint x: 1045, endPoint y: 23, distance: 19.1
click at [1057, 21] on div at bounding box center [1068, 18] width 23 height 37
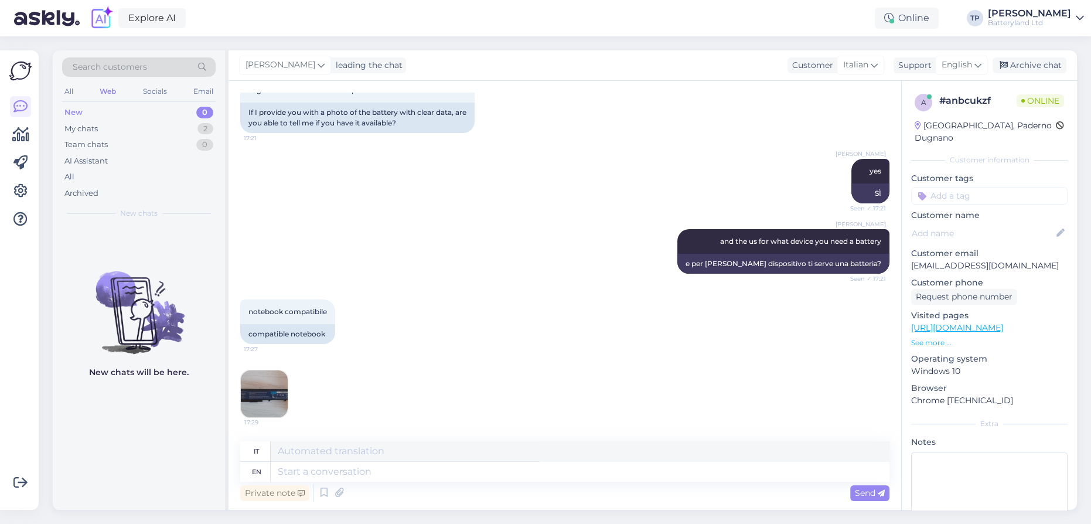
scroll to position [163, 0]
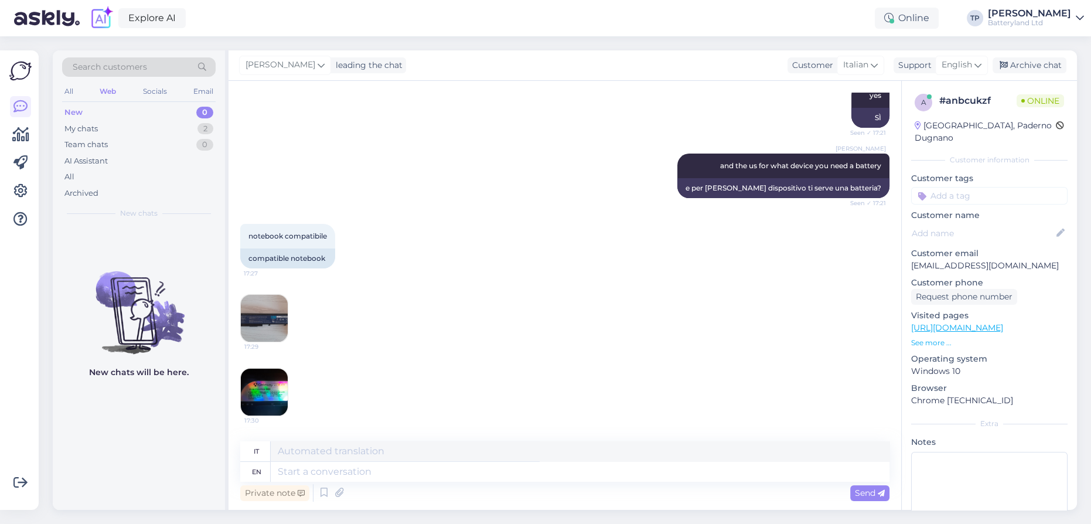
click at [267, 393] on img at bounding box center [264, 392] width 47 height 47
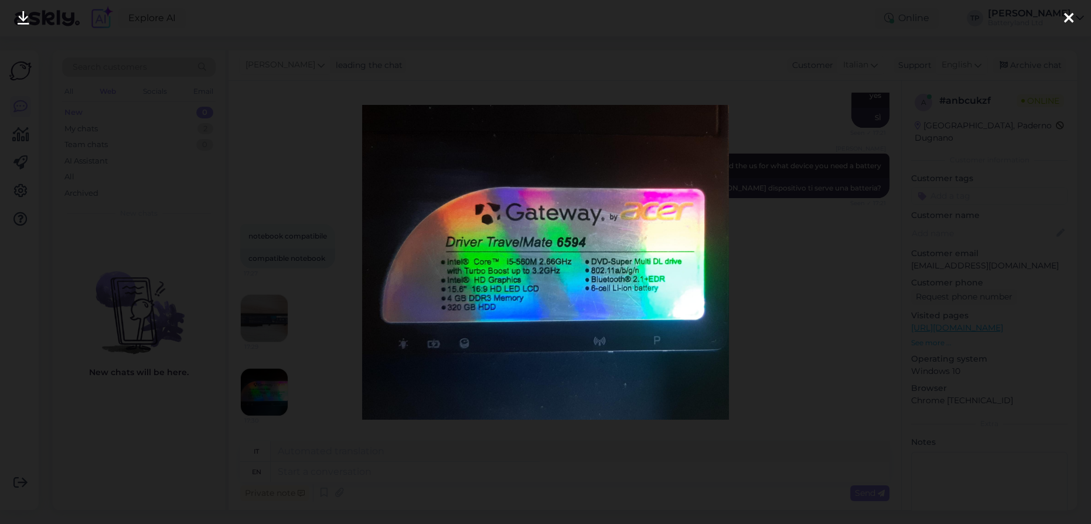
click at [1073, 20] on icon at bounding box center [1068, 18] width 9 height 15
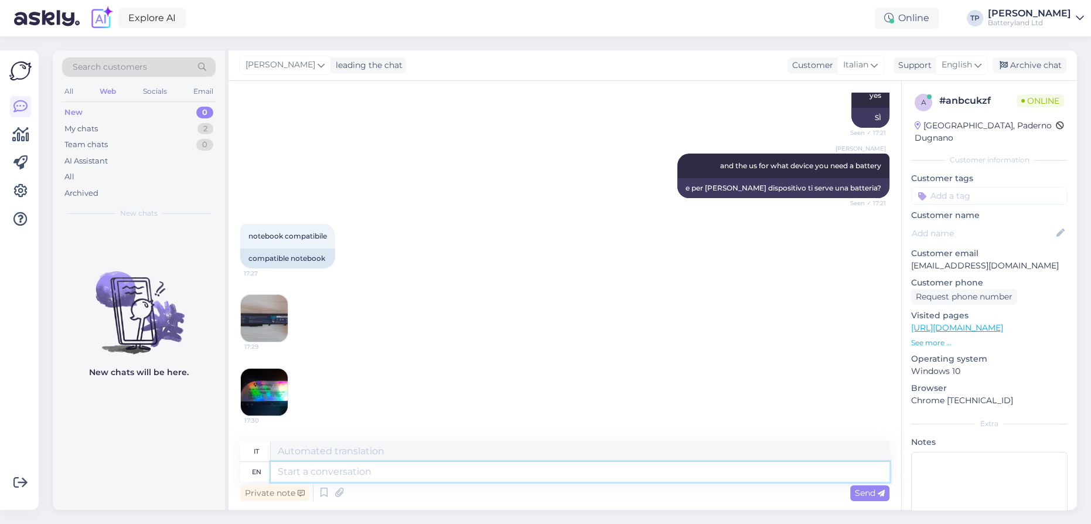
click at [397, 476] on textarea at bounding box center [580, 472] width 619 height 20
type textarea "Give u"
type textarea "Dare"
type textarea "Give us"
type textarea "Dateci"
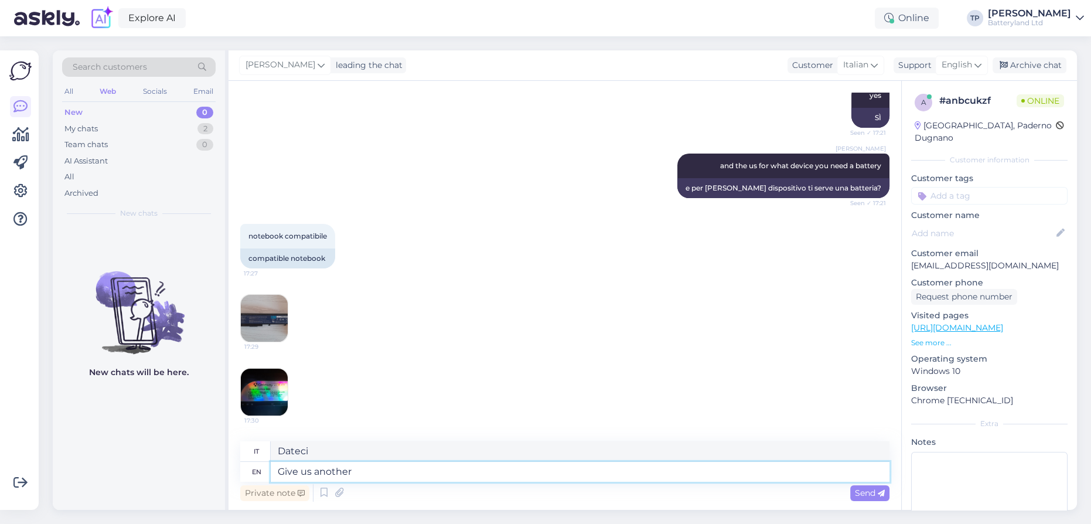
type textarea "Give us another p"
type textarea "Dateci un altro"
type textarea "Give us another pictire"
type textarea "Dacci un'altra foto"
type textarea "Give us another pictire of th"
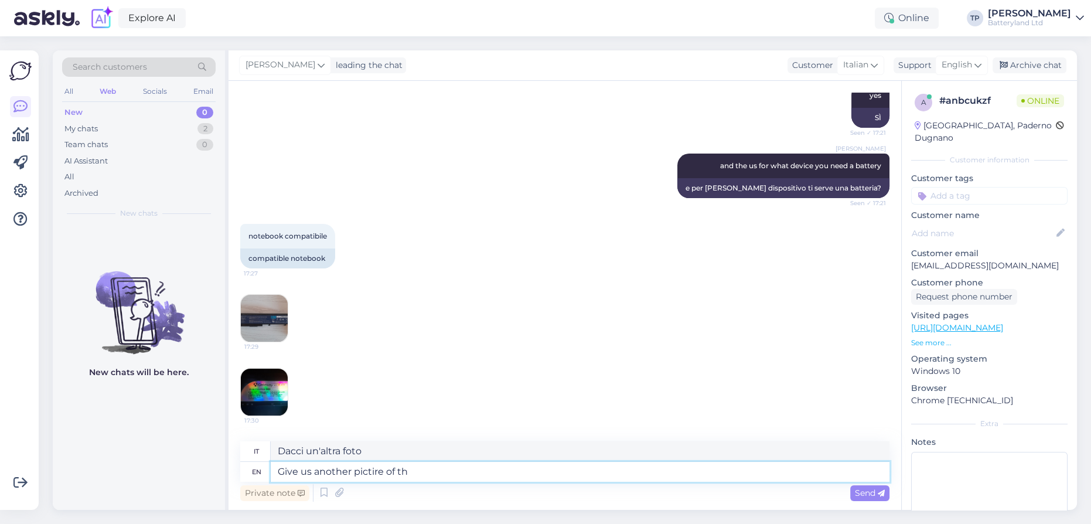
type textarea "Dacci un'altra foto di"
type textarea "Give us another pictire of the"
type textarea "Dacci un'altra foto del"
type textarea "Give us another pictire of the ba"
type textarea "Dacci un'altra foto del ba"
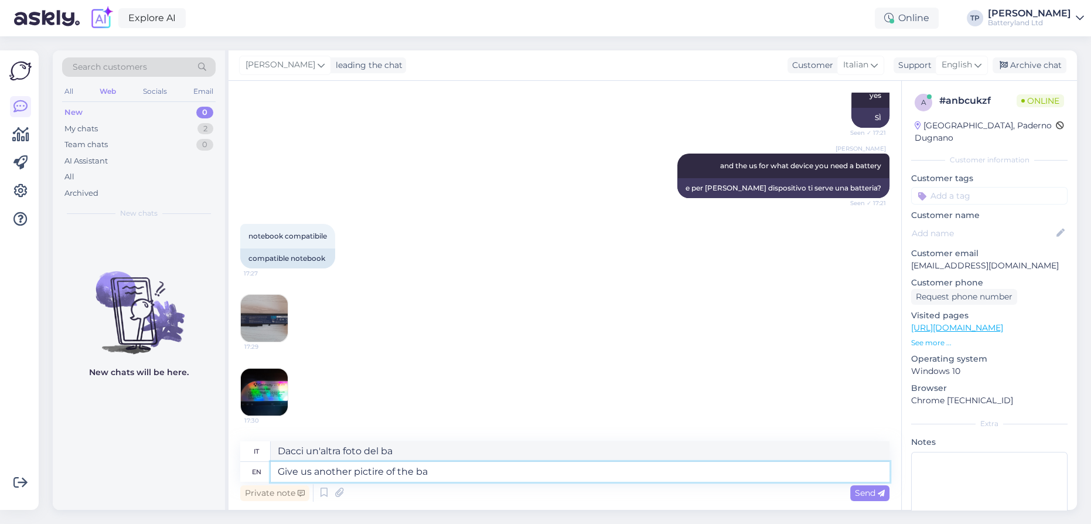
click at [373, 470] on textarea "Give us another pictire of the ba" at bounding box center [580, 472] width 619 height 20
click at [439, 472] on textarea "Give us another picture of the ba" at bounding box center [580, 472] width 619 height 20
type textarea "Give us another picture of the back"
type textarea "Dacci un'altra foto del retro"
type textarea "Give us another picture of the back lid"
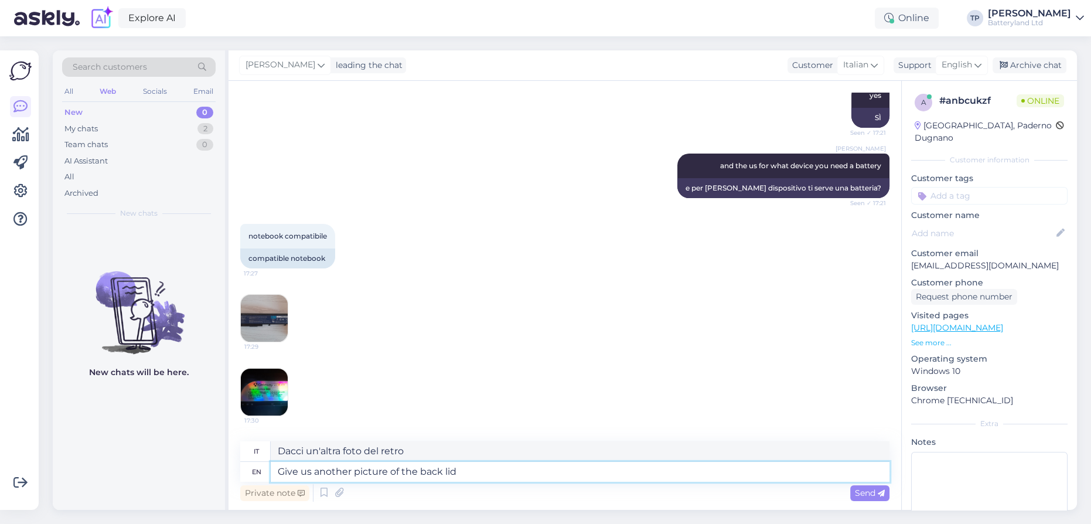
type textarea "Dacci un'altra foto del coperchio posteriore"
type textarea "Give us another picture of the back"
type textarea "Dacci un'altra foto del retro"
type textarea "Give us another picture of the b"
type textarea "Dacci un'altra immagine del b"
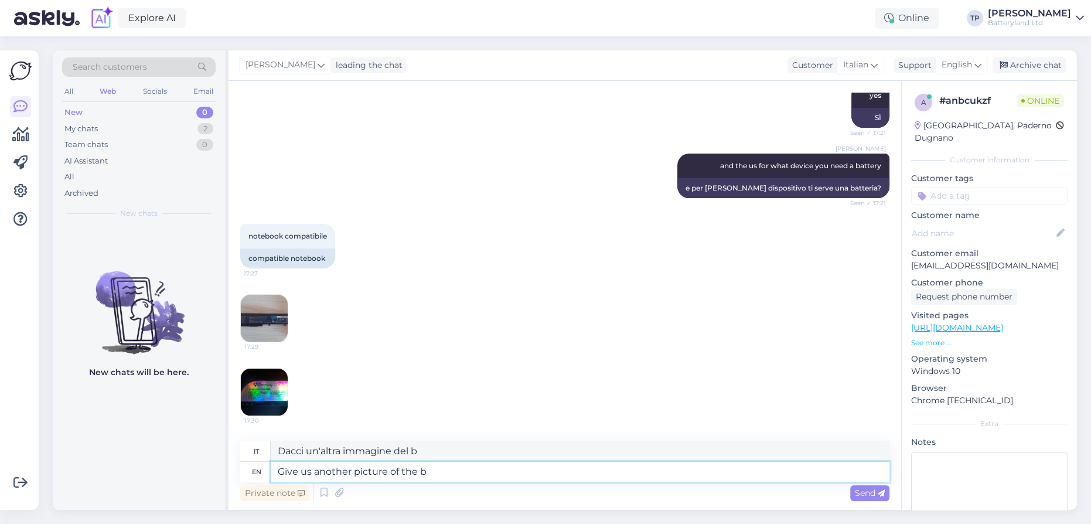
type textarea "Give us another picture of the"
type textarea "Dateci un'altra immagine del"
type textarea "Give us another picture of the botton o"
type textarea "Dacci un'altra foto del fondo"
type textarea "Give us another picture of the botton of t"
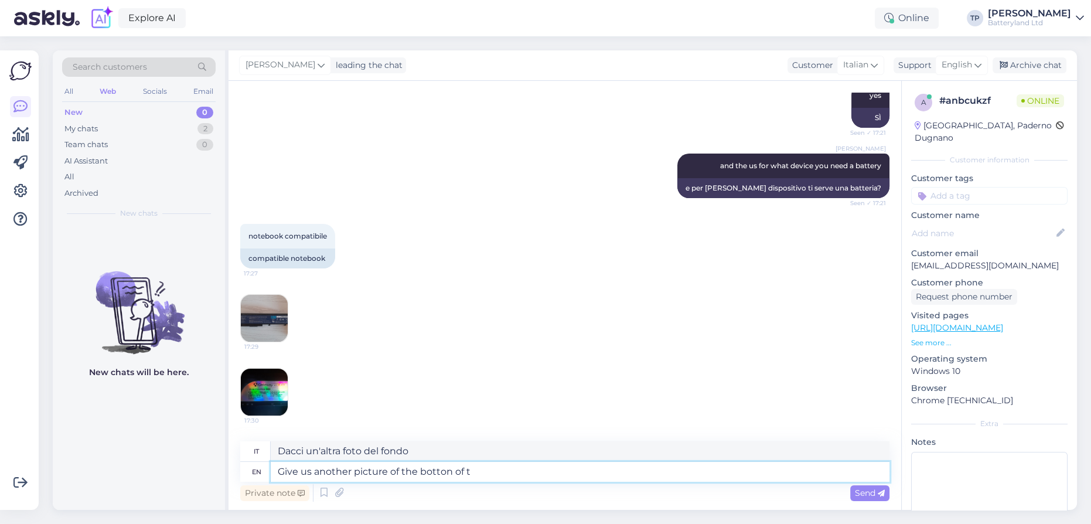
type textarea "Dacci un'altra foto del fondo di"
type textarea "Give us another picture of the botton of the"
type textarea "Dacci un'altra foto del fondo del"
type textarea "Give us another picture of the botton of the laptop,"
type textarea "Dacci un'altra foto della parte inferiore del portatile,"
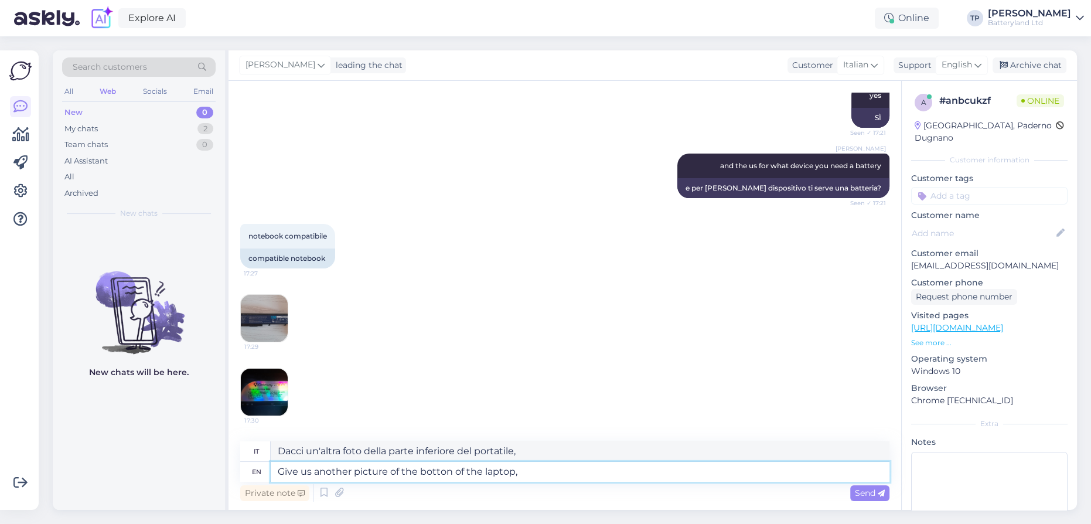
click at [448, 470] on textarea "Give us another picture of the botton of the laptop," at bounding box center [580, 472] width 619 height 20
click at [529, 475] on textarea "Give us another picture of the bottom of the laptop," at bounding box center [580, 472] width 619 height 20
type textarea "Give us another picture of the bottom of the laptop, they s"
type textarea "Dateci un'altra foto della parte inferiore del portatile, loro"
type textarea "Give us another picture of the bottom of the laptop, they sho"
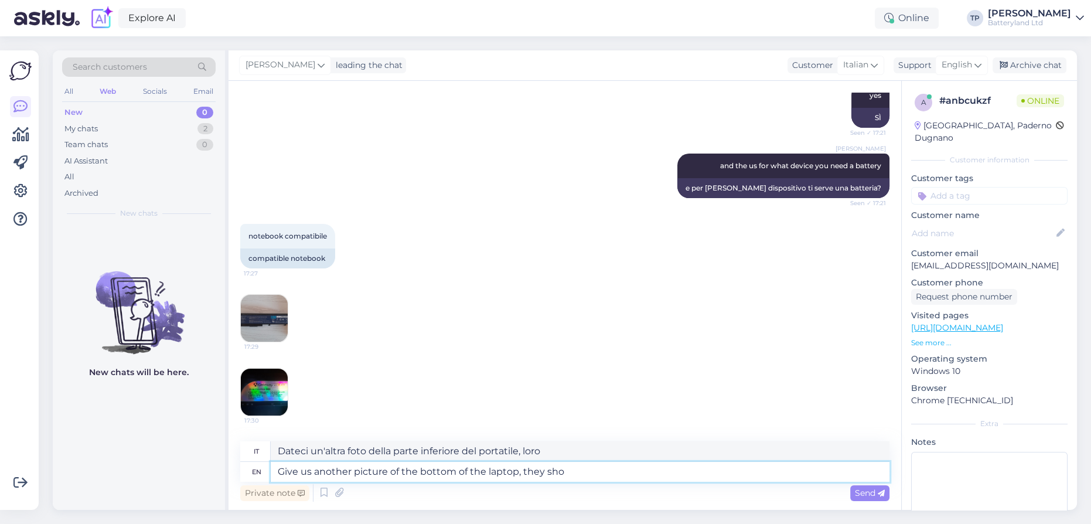
type textarea "Dateci un'altra foto della parte inferiore del portatile, loro s"
type textarea "Give us another picture of the bottom of the laptop, they"
type textarea "Dateci un'altra foto della parte inferiore del portatile, loro"
type textarea "Give us another picture of the bottom of the laptop,"
type textarea "Dacci un'altra foto della parte inferiore del portatile,"
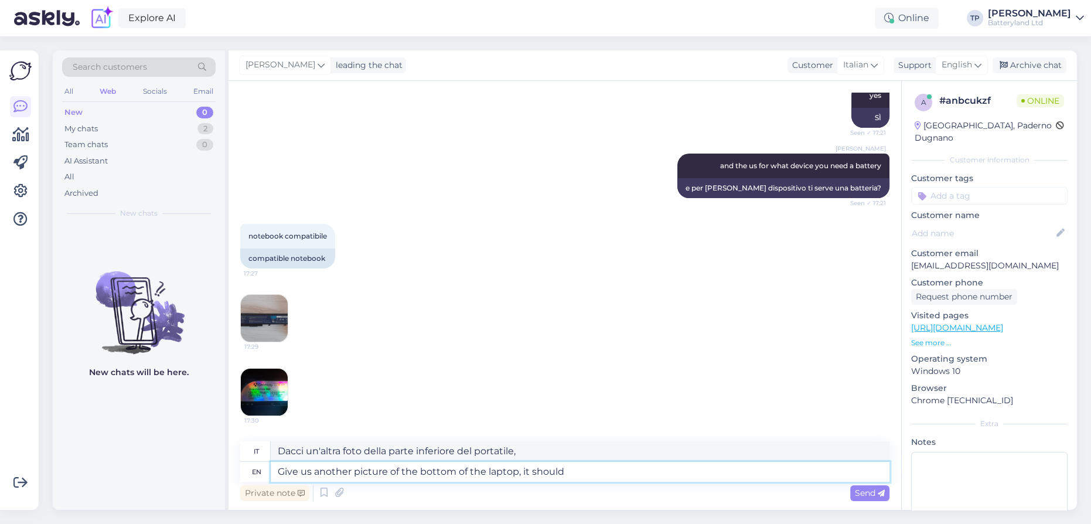
type textarea "Give us another picture of the bottom of the laptop, it should"
type textarea "Dacci un'altra foto della parte inferiore del portatile, dovrebbe"
type textarea "Give us another picture of the bottom of the laptop, it should be m"
type textarea "Dacci un'altra foto della parte inferiore del portatile, dovrebbe essere"
type textarea "Give us another picture of the bottom of the laptop, it should be model"
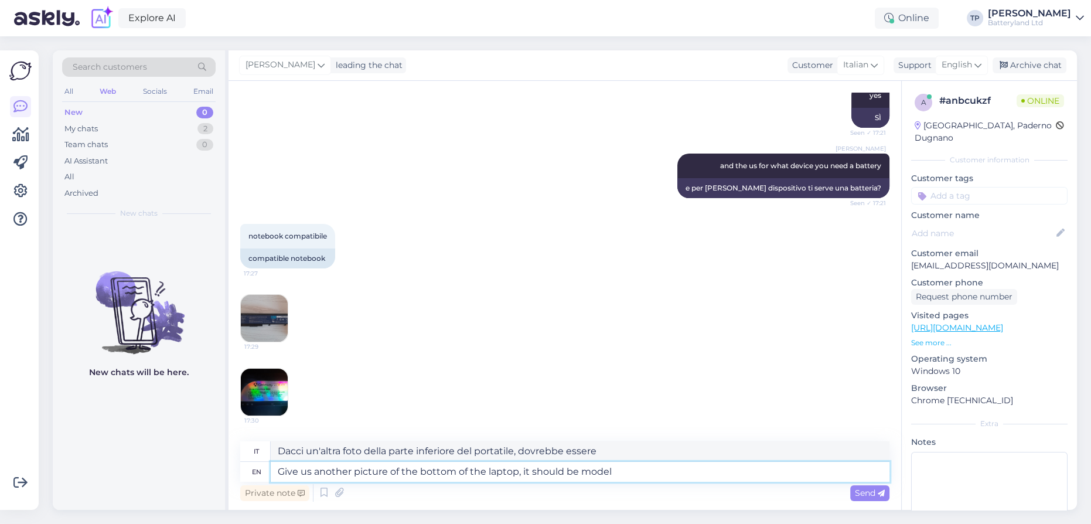
type textarea "Dacci un'altra foto della parte inferiore del portatile, dovrebbe essere il mod…"
type textarea "Give us another picture of the bottom of the laptop, it should be model number …"
type textarea "Dacci un'altra foto della parte inferiore del portatile, dovrebbe essere il num…"
type textarea "Give us another picture of the bottom of the laptop, it should be model number …"
type textarea "Dacci un'altra foto della parte inferiore del portatile, dovrebbe esserci il nu…"
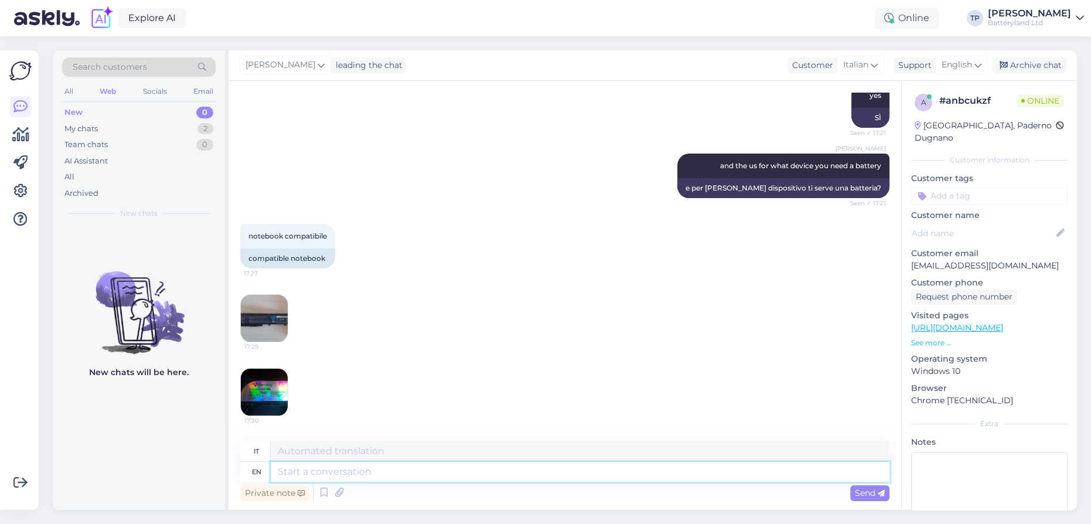
scroll to position [680, 0]
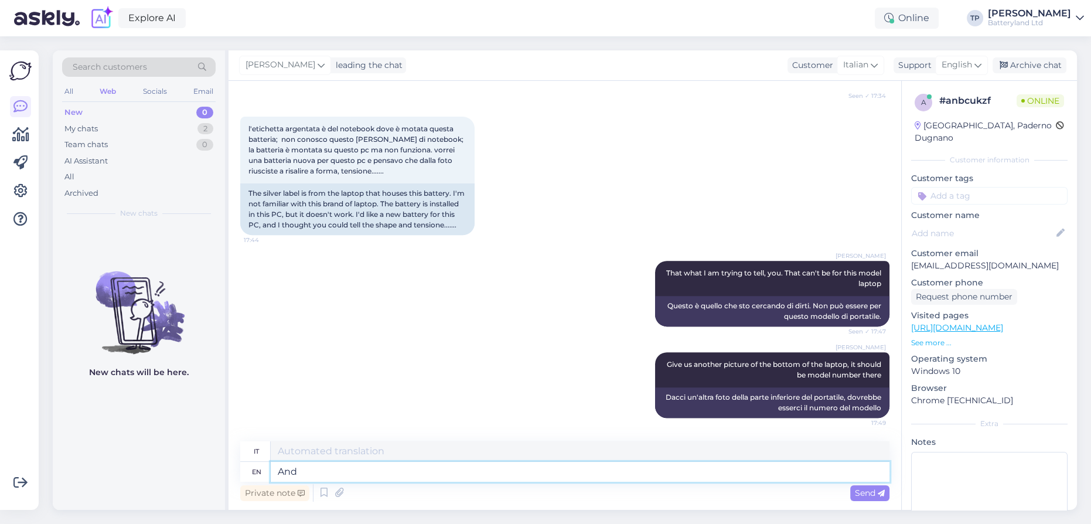
type textarea "And"
type textarea "E"
type textarea "And few"
type textarea "E pochi"
type textarea "And few more"
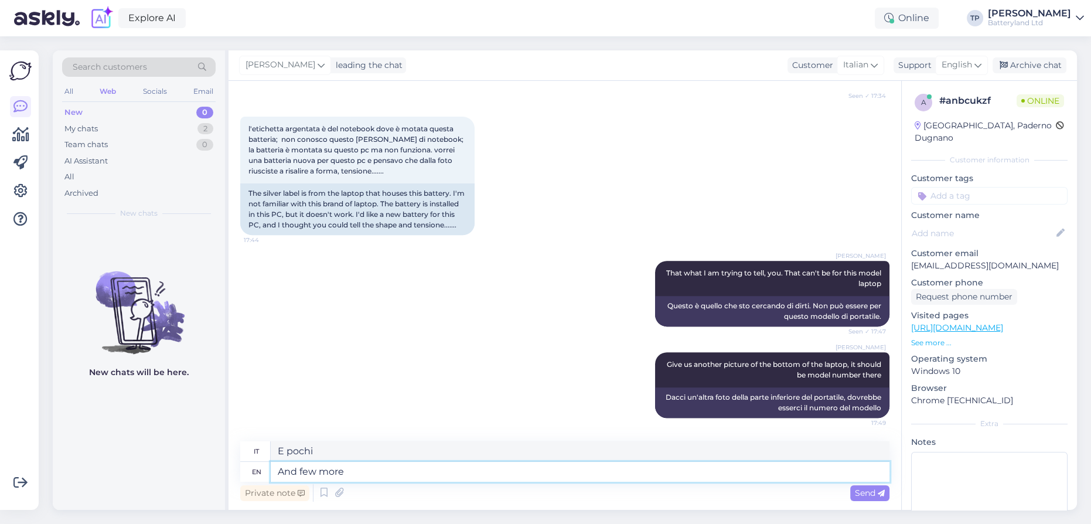
type textarea "E pochi altri"
type textarea "And few more pictures"
type textarea "E ancora qualche foto"
type textarea "And few more pictures of th"
type textarea "E ancora qualche foto di"
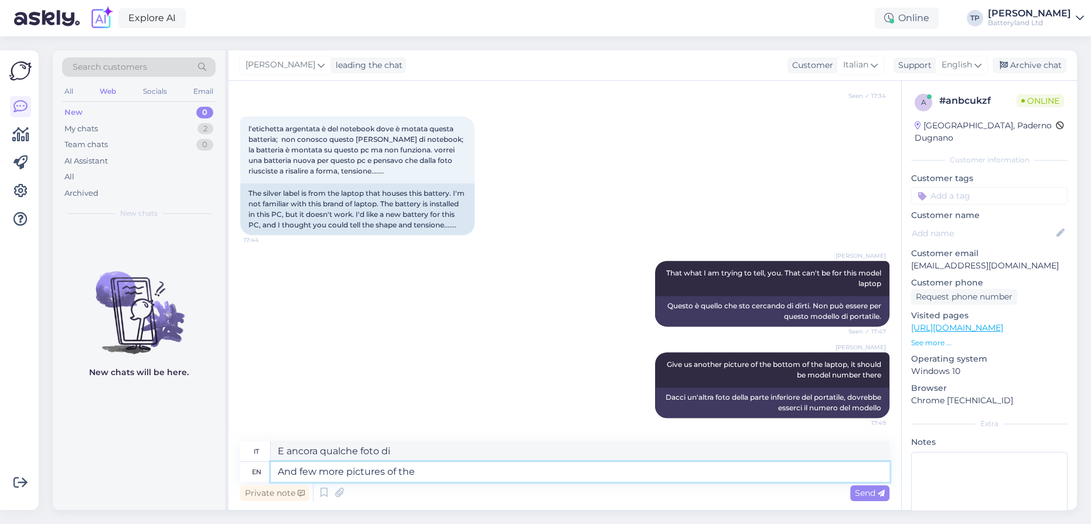
type textarea "And few more pictures of the b"
type textarea "E ancora qualche foto del"
type textarea "And few more pictures of the battery"
type textarea "E ancora qualche foto della batteria"
type textarea "And few more pictures of the battery itself p"
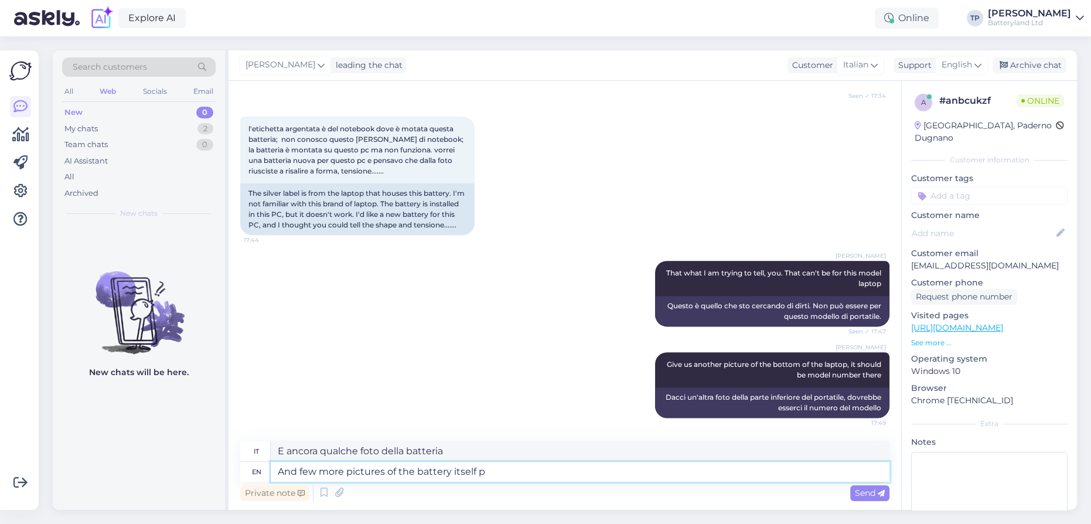
type textarea "E qualche altra foto della batteria stessa"
type textarea "And few more pictures of the battery itself please"
type textarea "E qualche altra foto della batteria stessa, per favore"
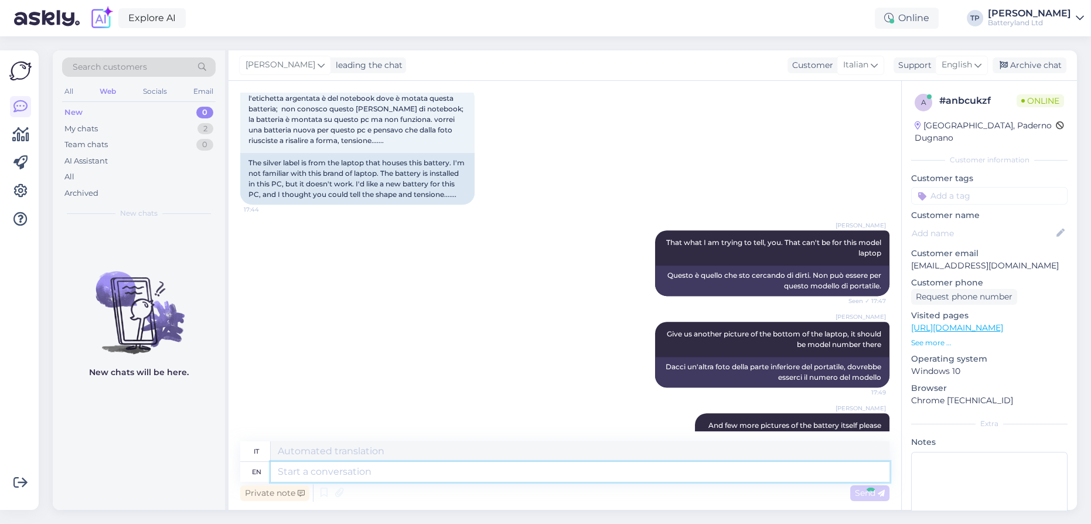
scroll to position [750, 0]
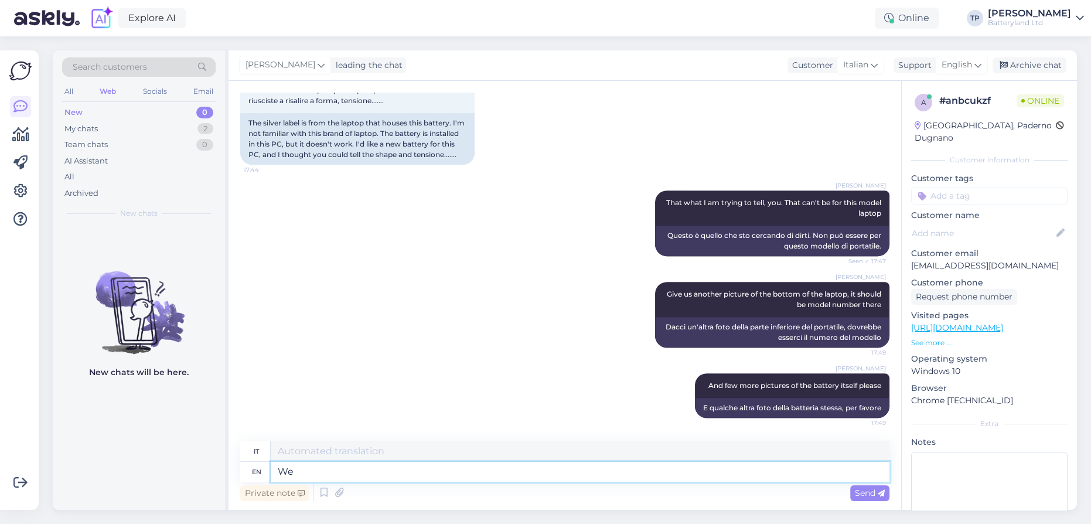
type textarea "We w"
type textarea "Noi"
type textarea "We will look a"
type textarea "Noi guarderemo"
type textarea "We will look all"
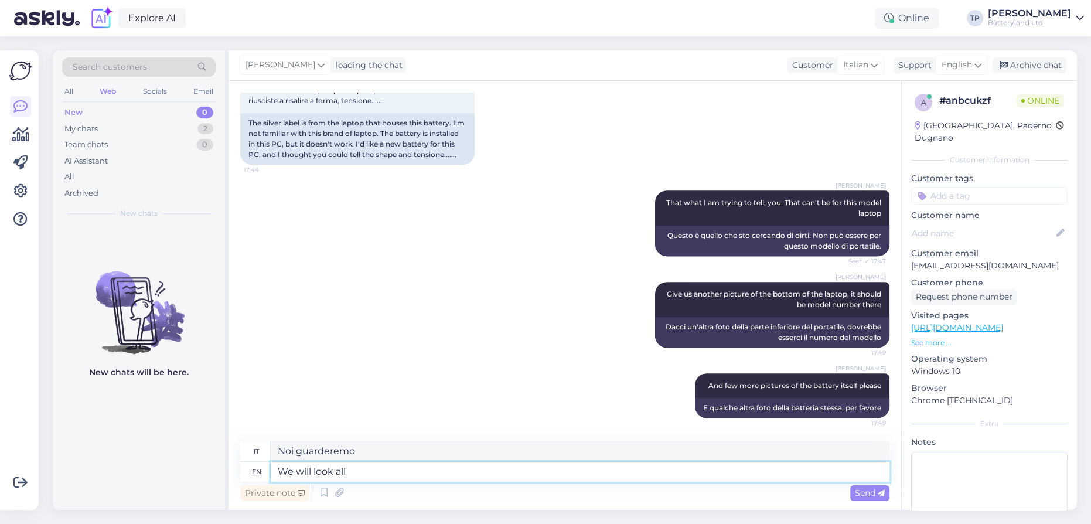
type textarea "Guarderemo tutto"
type textarea "We will look all the"
type textarea "Guarderemo tutto il"
type textarea "We will look all the pic"
type textarea "Guarderemo tutte le foto"
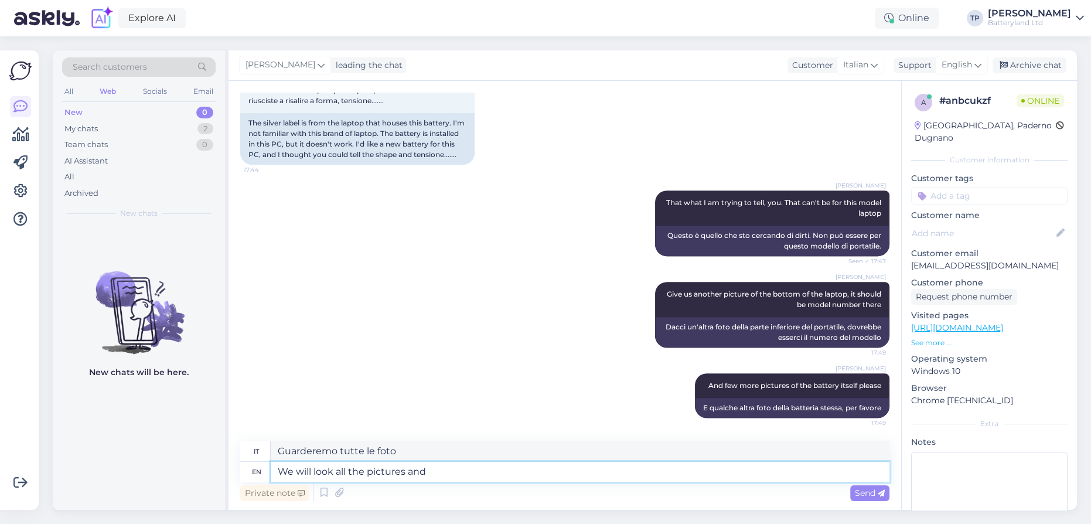
type textarea "We will look all the pictures and"
type textarea "Guarderemo tutte le foto e"
type textarea "We will look all the pictures and [DATE]"
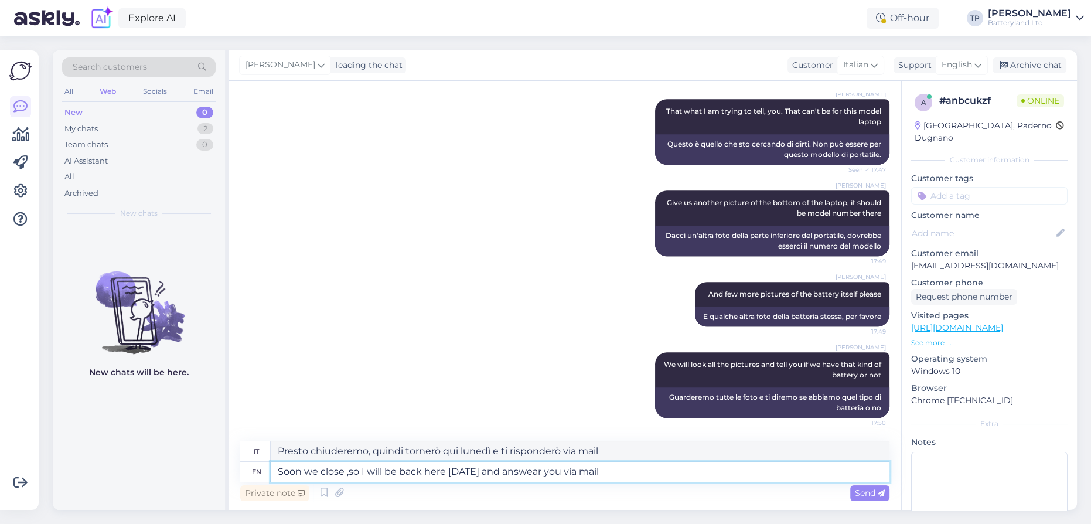
click at [558, 471] on textarea "Soon we close ,so I will be back here [DATE] and answear you via mail" at bounding box center [580, 472] width 619 height 20
drag, startPoint x: 472, startPoint y: 468, endPoint x: 464, endPoint y: 469, distance: 8.2
click at [464, 469] on textarea "Soon we close ,so I will be back here [DATE] and answer you via mail" at bounding box center [580, 472] width 619 height 20
click at [858, 490] on span "Send" at bounding box center [870, 492] width 30 height 11
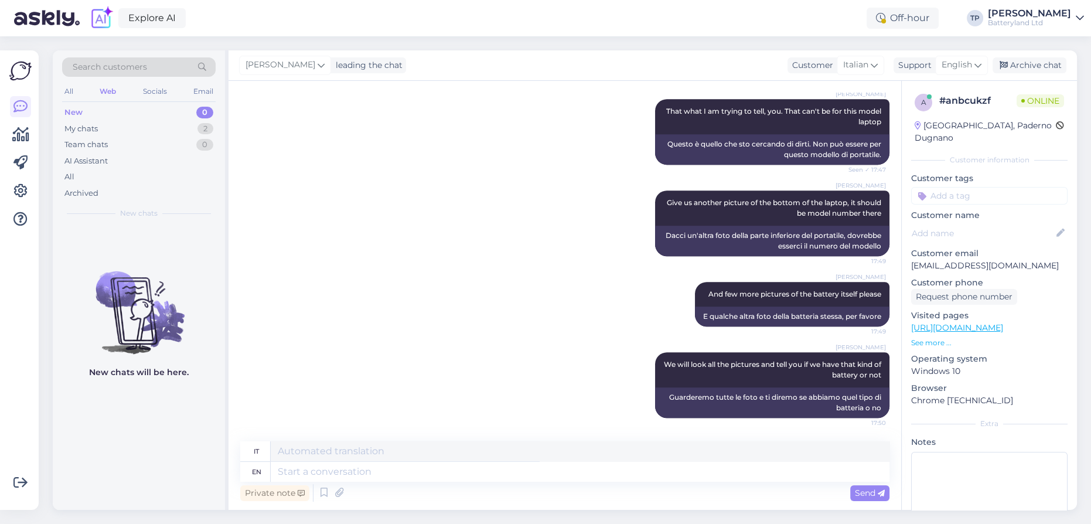
scroll to position [933, 0]
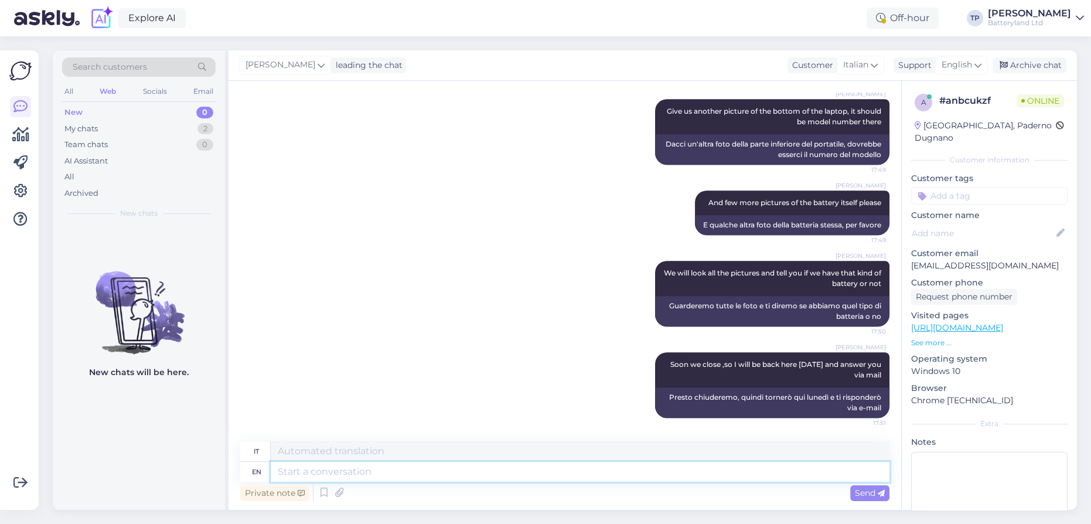
click at [438, 469] on textarea at bounding box center [580, 472] width 619 height 20
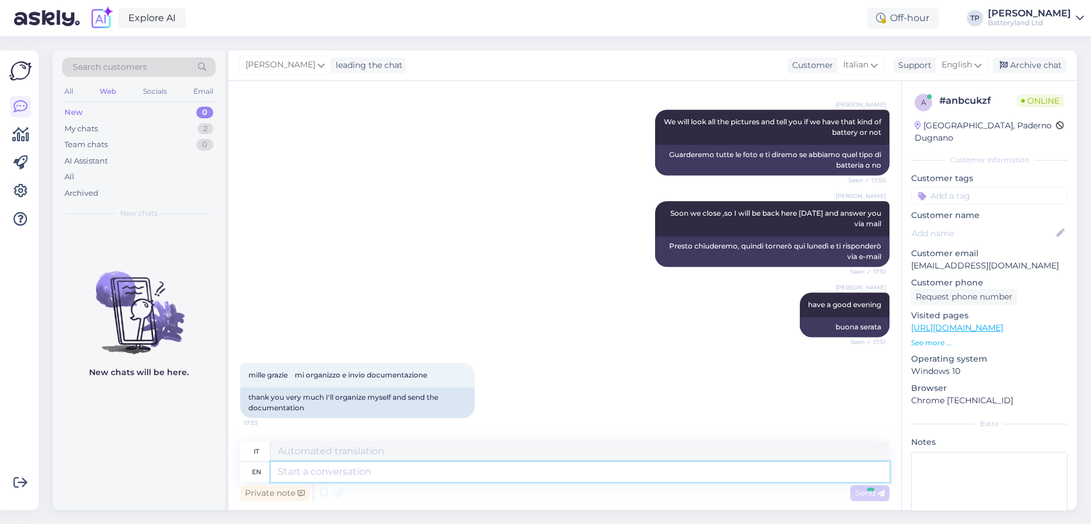
scroll to position [1155, 0]
